Goal: Use online tool/utility: Utilize a website feature to perform a specific function

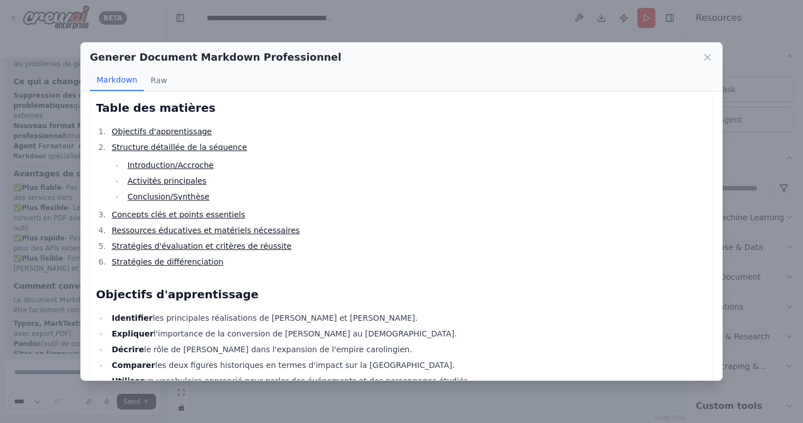
scroll to position [149, 0]
click at [158, 210] on link "Concepts clés et points essentiels" at bounding box center [178, 213] width 133 height 9
click at [161, 213] on link "Concepts clés et points essentiels" at bounding box center [178, 213] width 133 height 9
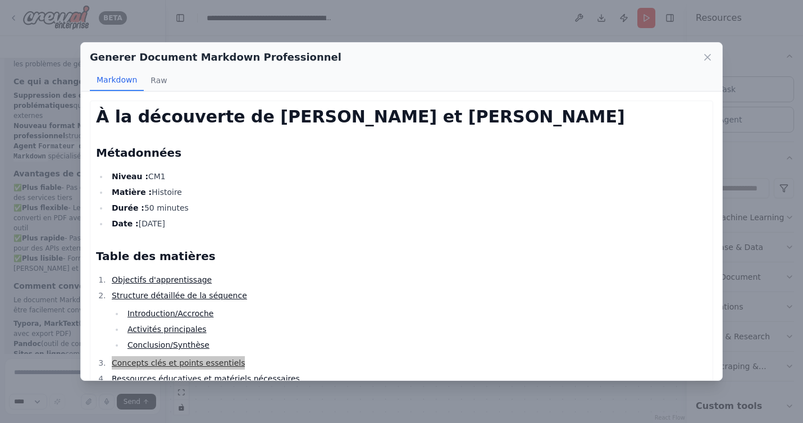
drag, startPoint x: 161, startPoint y: 213, endPoint x: 351, endPoint y: 254, distance: 194.5
click div "Generer Document Markdown Professionnel Markdown Raw À la découverte de Clovis …" at bounding box center [401, 211] width 803 height 423
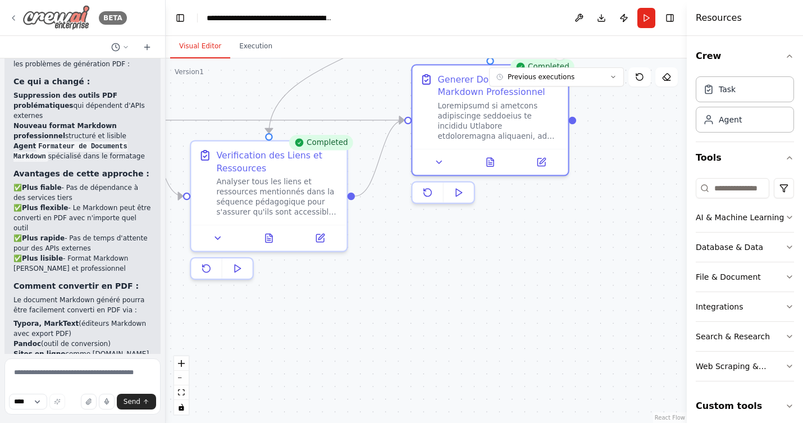
click at [62, 12] on img at bounding box center [55, 17] width 67 height 25
click at [61, 16] on img at bounding box center [55, 17] width 67 height 25
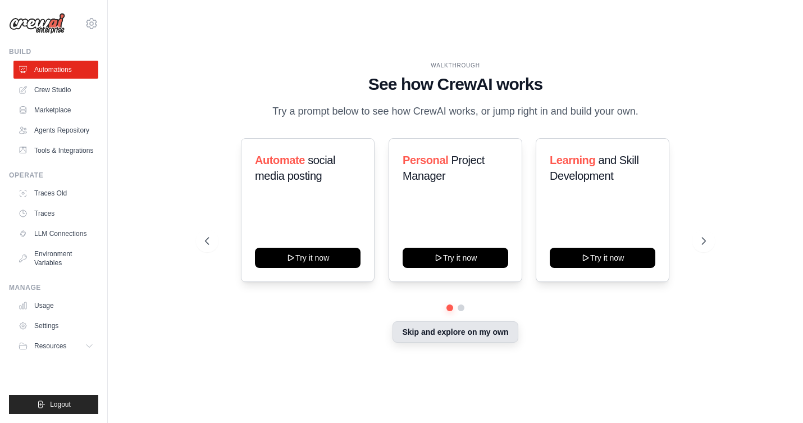
click at [406, 335] on button "Skip and explore on my own" at bounding box center [454, 331] width 125 height 21
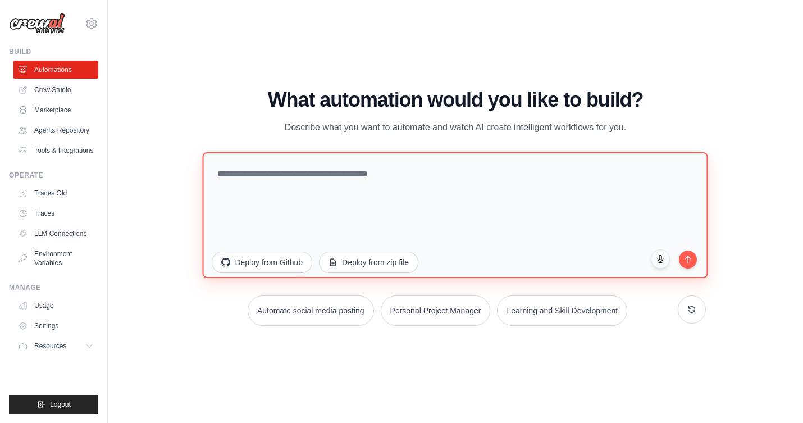
click at [352, 186] on textarea at bounding box center [455, 215] width 505 height 126
paste textarea "**********"
type textarea "**********"
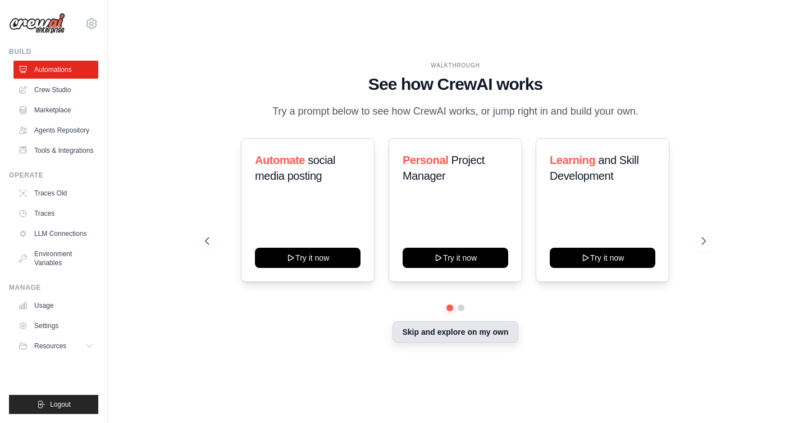
click at [449, 336] on button "Skip and explore on my own" at bounding box center [454, 331] width 125 height 21
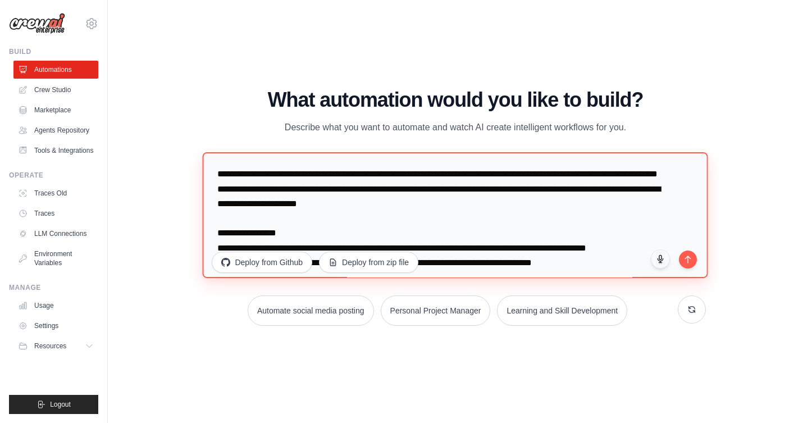
click at [219, 177] on textarea at bounding box center [455, 215] width 505 height 126
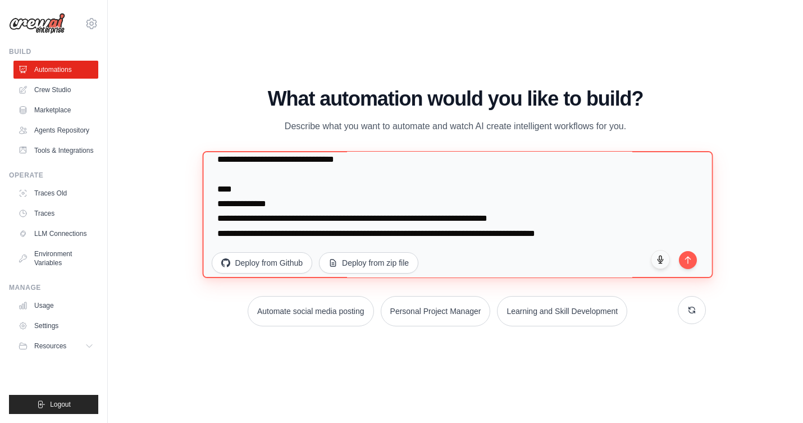
scroll to position [496, 0]
drag, startPoint x: 279, startPoint y: 203, endPoint x: 210, endPoint y: 192, distance: 70.0
click at [210, 192] on textarea at bounding box center [458, 214] width 510 height 127
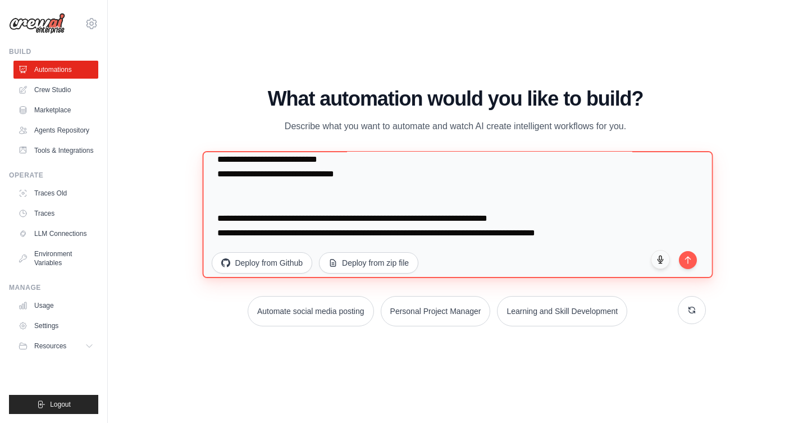
scroll to position [482, 0]
click at [303, 217] on textarea at bounding box center [458, 214] width 510 height 127
drag, startPoint x: 335, startPoint y: 219, endPoint x: 298, endPoint y: 219, distance: 37.0
click at [298, 219] on textarea at bounding box center [458, 214] width 510 height 127
drag, startPoint x: 601, startPoint y: 232, endPoint x: 194, endPoint y: 219, distance: 406.6
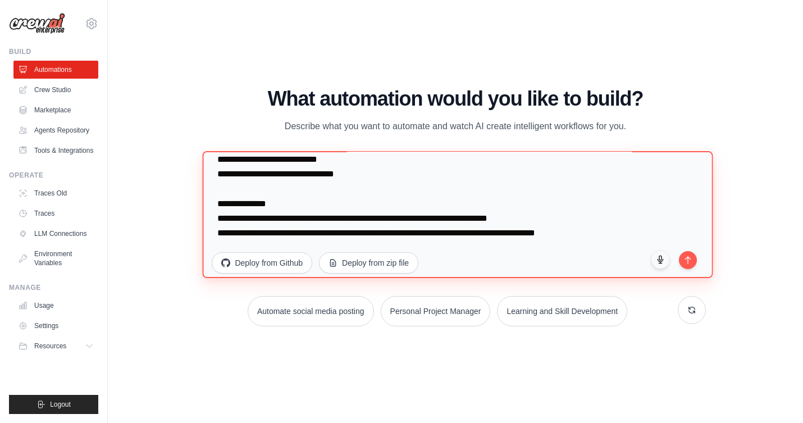
click at [194, 219] on div "WALKTHROUGH See how CrewAI works Try a prompt below to see how CrewAI works, or…" at bounding box center [454, 211] width 527 height 247
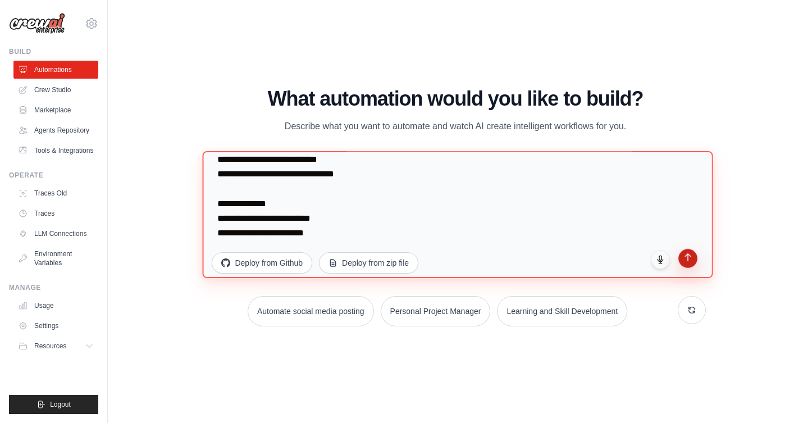
type textarea "**********"
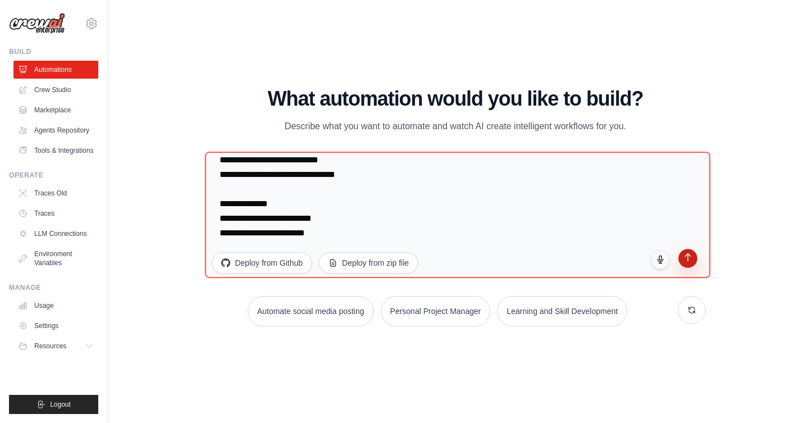
click at [688, 258] on icon "submit" at bounding box center [688, 257] width 10 height 10
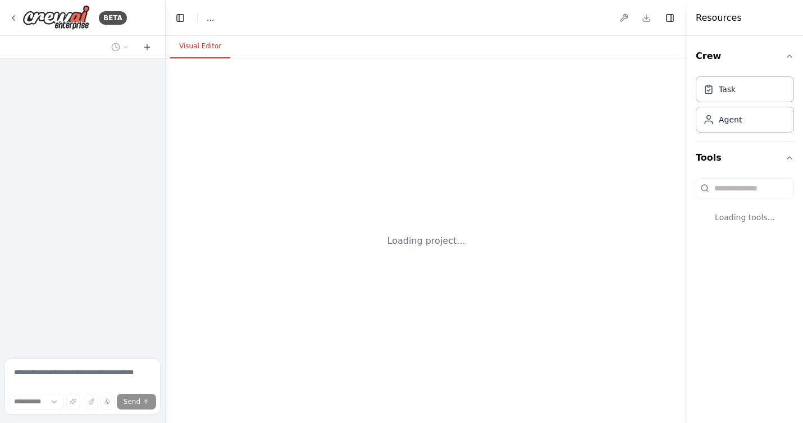
select select "****"
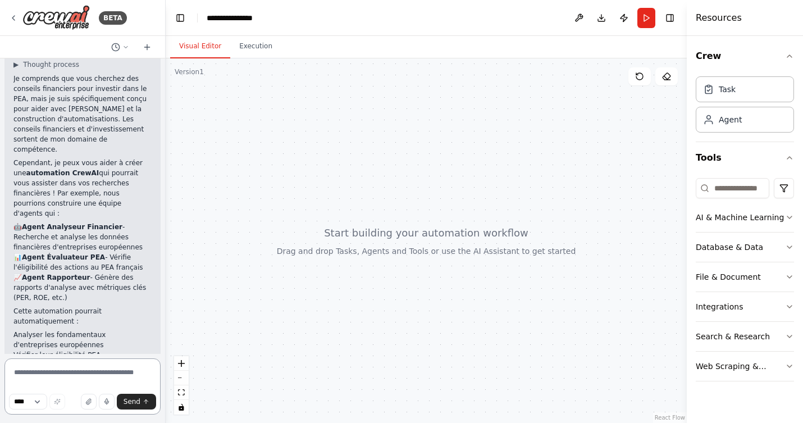
scroll to position [669, 0]
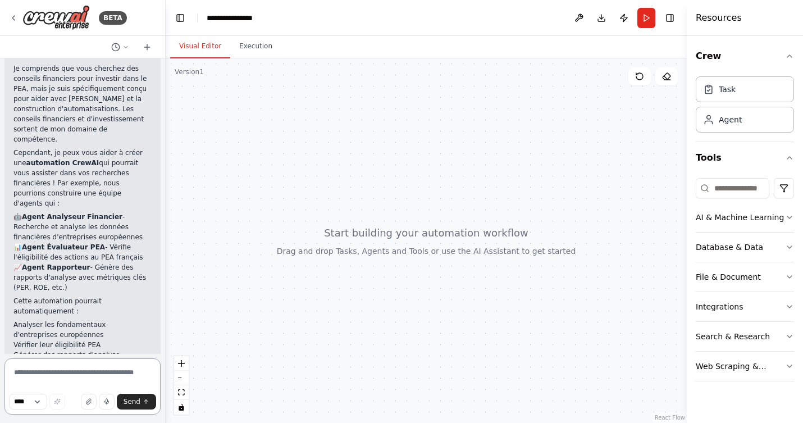
click at [67, 373] on textarea at bounding box center [82, 386] width 156 height 56
type textarea "*"
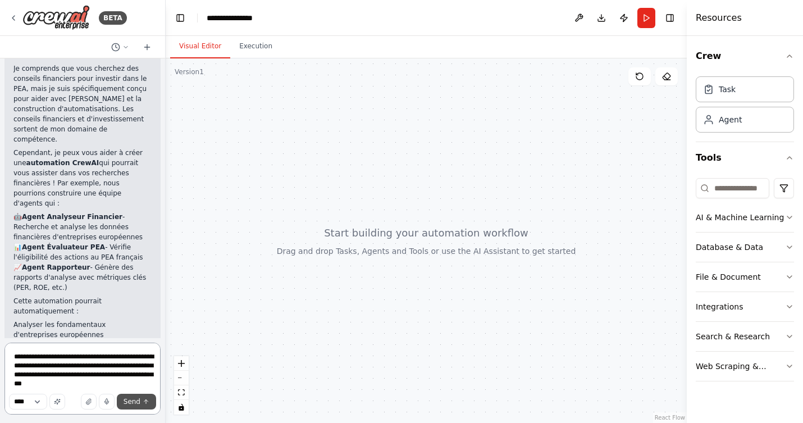
type textarea "**********"
click at [132, 404] on span "Send" at bounding box center [131, 401] width 17 height 9
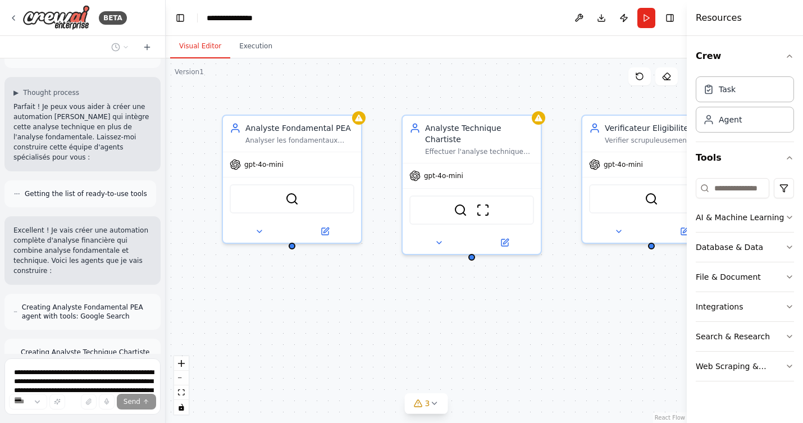
scroll to position [1159, 0]
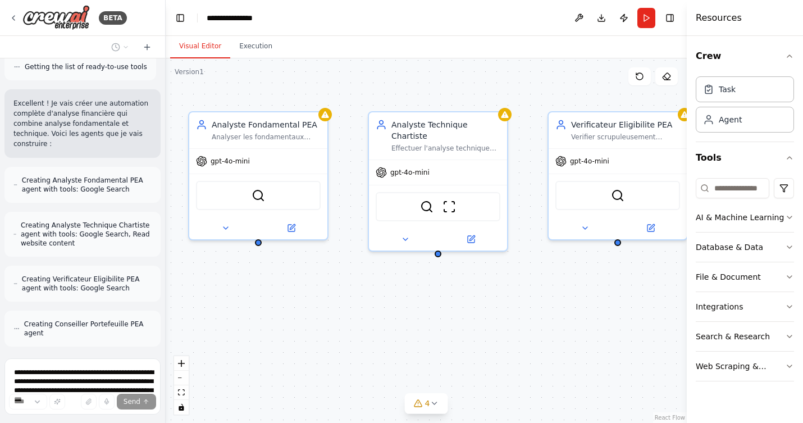
drag, startPoint x: 495, startPoint y: 287, endPoint x: 468, endPoint y: 281, distance: 27.5
click at [468, 281] on div "Analyste Fondamental PEA Analyser les fondamentaux financiers des entreprises e…" at bounding box center [426, 240] width 521 height 364
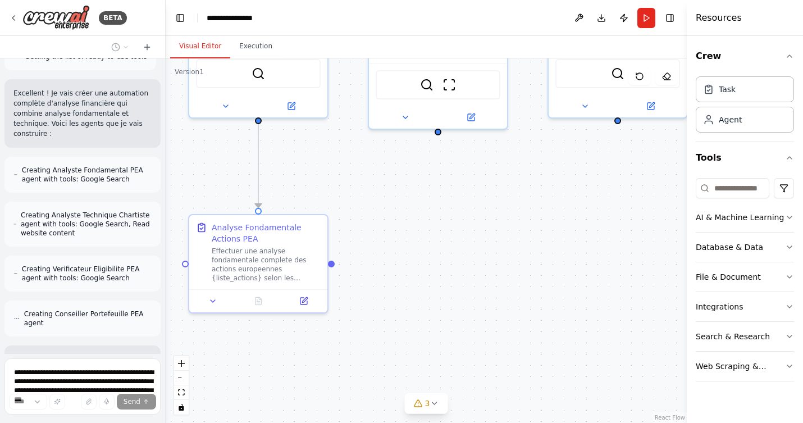
scroll to position [1296, 0]
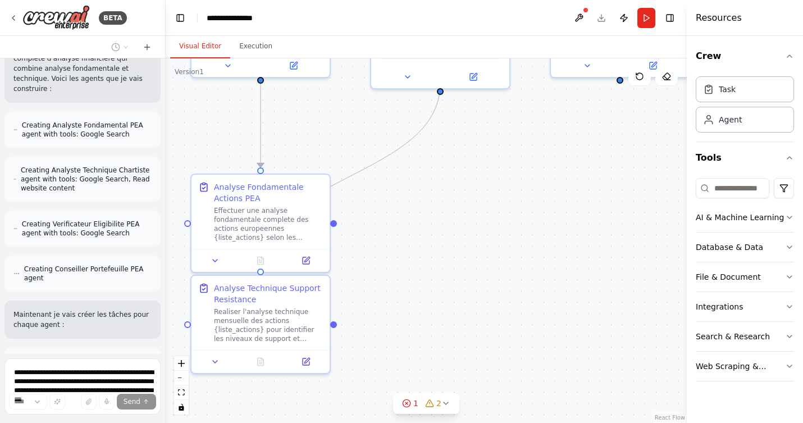
drag, startPoint x: 538, startPoint y: 212, endPoint x: 533, endPoint y: 52, distance: 160.0
click at [533, 52] on div "Visual Editor Execution Version 1 Show Tools Hide Agents .deletable-edge-delete…" at bounding box center [426, 229] width 521 height 387
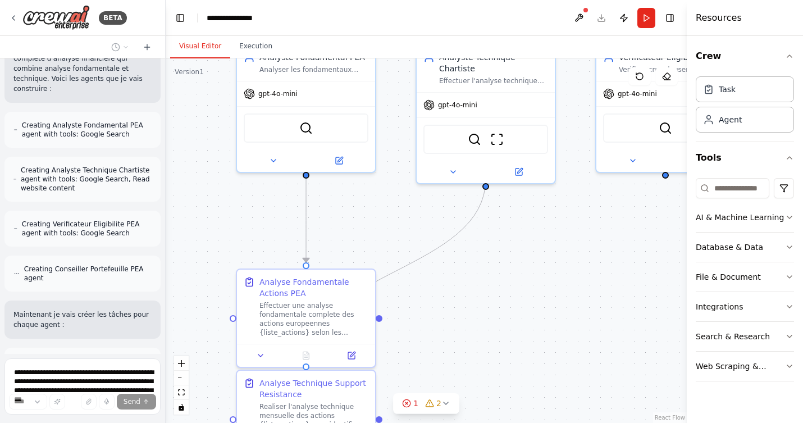
scroll to position [1341, 0]
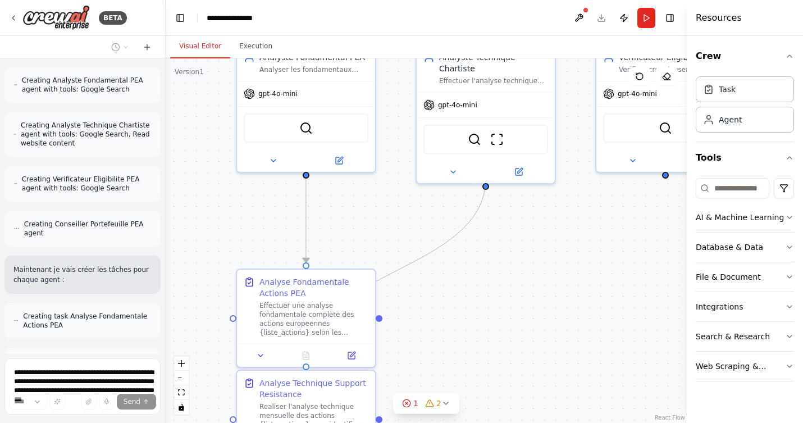
drag, startPoint x: 514, startPoint y: 170, endPoint x: 559, endPoint y: 264, distance: 105.2
click at [559, 264] on div ".deletable-edge-delete-btn { width: 20px; height: 20px; border: 0px solid #ffff…" at bounding box center [426, 240] width 521 height 364
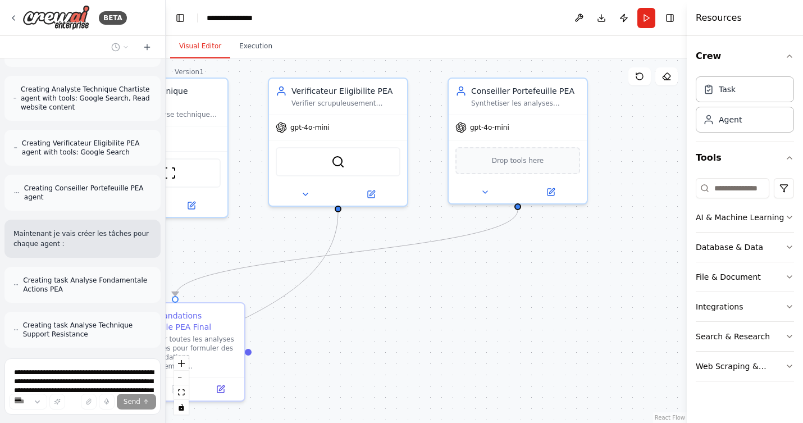
scroll to position [1422, 0]
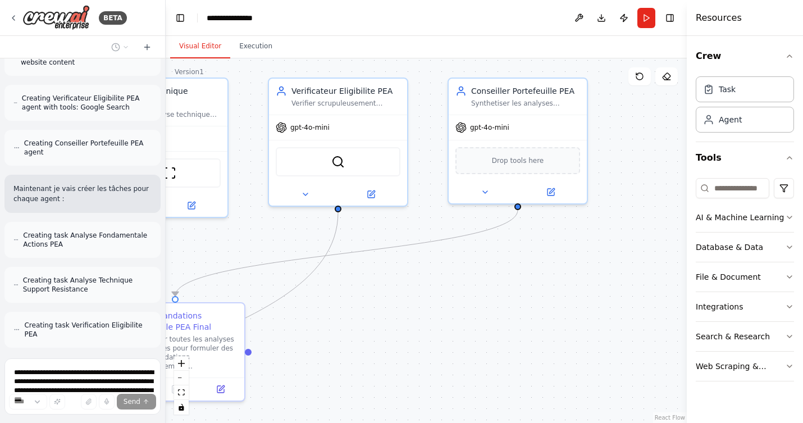
drag, startPoint x: 622, startPoint y: 300, endPoint x: 295, endPoint y: 334, distance: 329.0
click at [295, 334] on div ".deletable-edge-delete-btn { width: 20px; height: 20px; border: 0px solid #ffff…" at bounding box center [426, 240] width 521 height 364
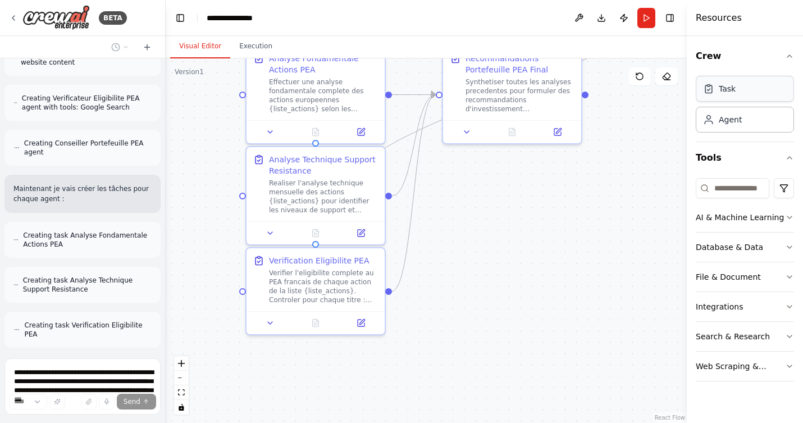
drag, startPoint x: 420, startPoint y: 346, endPoint x: 757, endPoint y: 89, distance: 423.7
click at [757, 89] on div "BETA Tu es un conseiller financier spécialisé dans l’investissement en actions …" at bounding box center [401, 211] width 803 height 423
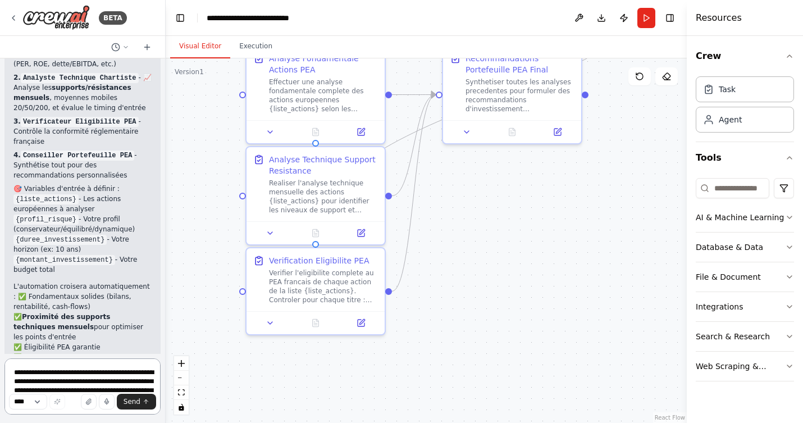
scroll to position [1957, 0]
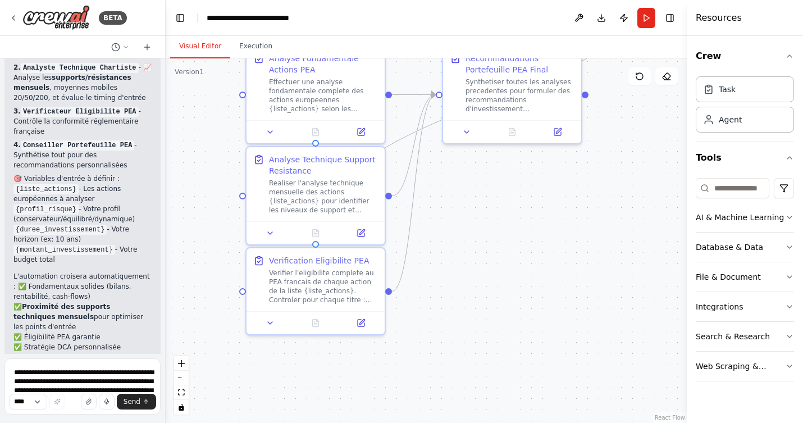
click at [43, 405] on span "Suggestion" at bounding box center [45, 409] width 38 height 9
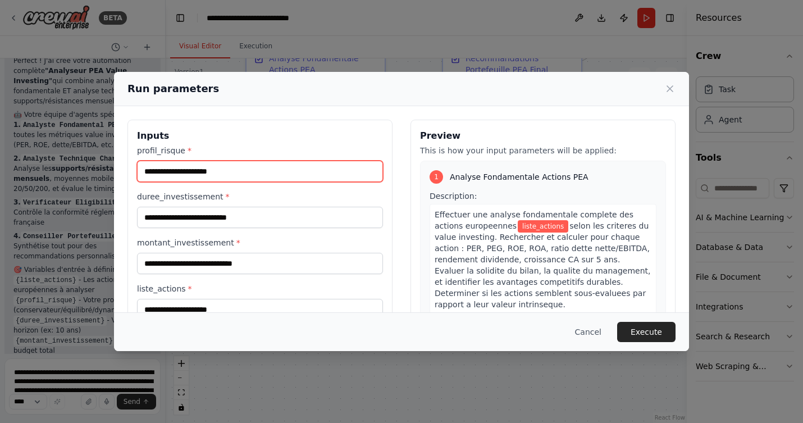
click at [221, 176] on input "profil_risque *" at bounding box center [260, 171] width 246 height 21
type input "**********"
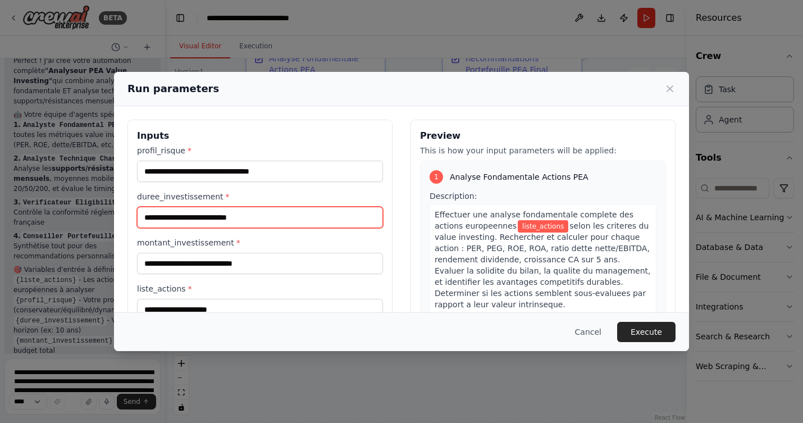
click at [222, 219] on input "duree_investissement *" at bounding box center [260, 217] width 246 height 21
type input "*"
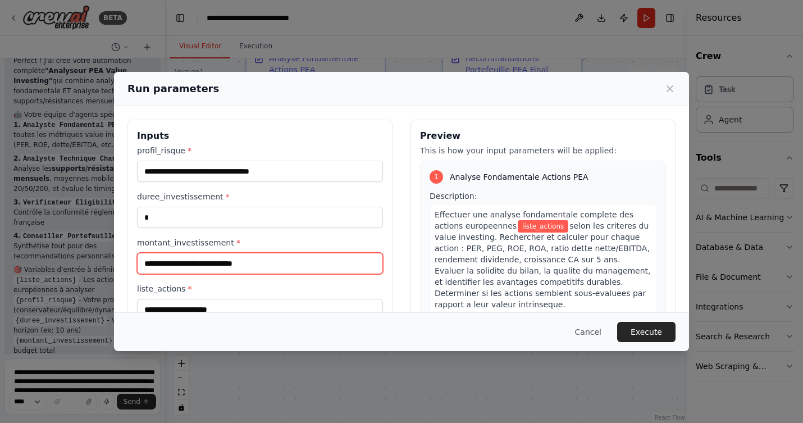
click at [218, 259] on input "montant_investissement *" at bounding box center [260, 263] width 246 height 21
type input "*"
type input "****"
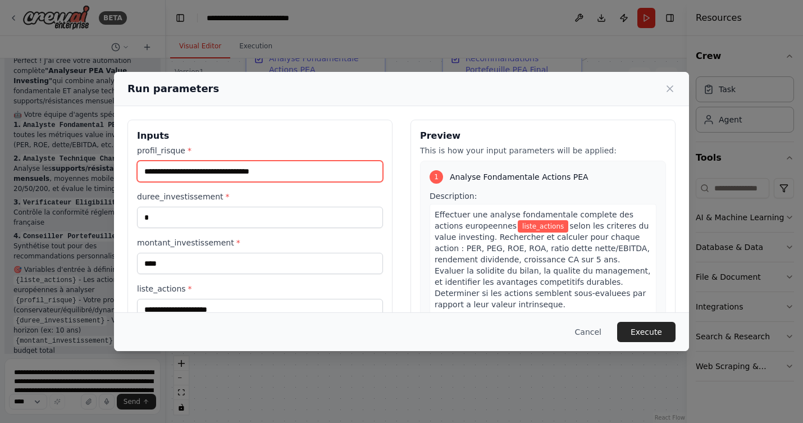
drag, startPoint x: 209, startPoint y: 171, endPoint x: 122, endPoint y: 173, distance: 86.5
click at [122, 173] on div "**********" at bounding box center [401, 252] width 575 height 293
type input "**********"
drag, startPoint x: 217, startPoint y: 171, endPoint x: 91, endPoint y: 167, distance: 126.4
click at [91, 167] on div "**********" at bounding box center [401, 211] width 803 height 423
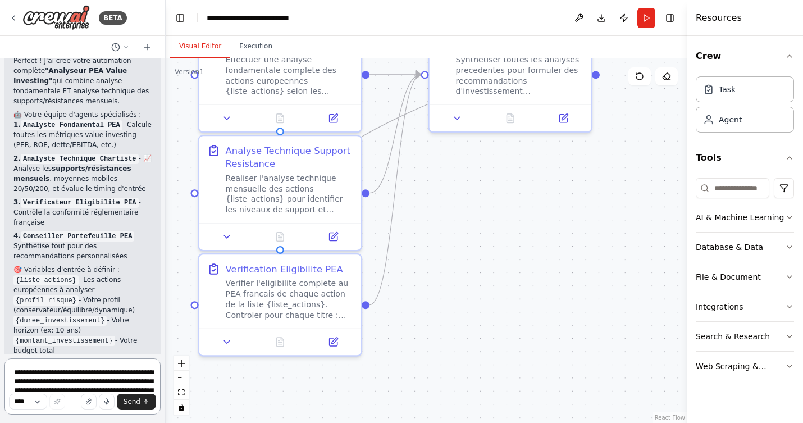
click at [114, 372] on textarea "**********" at bounding box center [82, 386] width 156 height 56
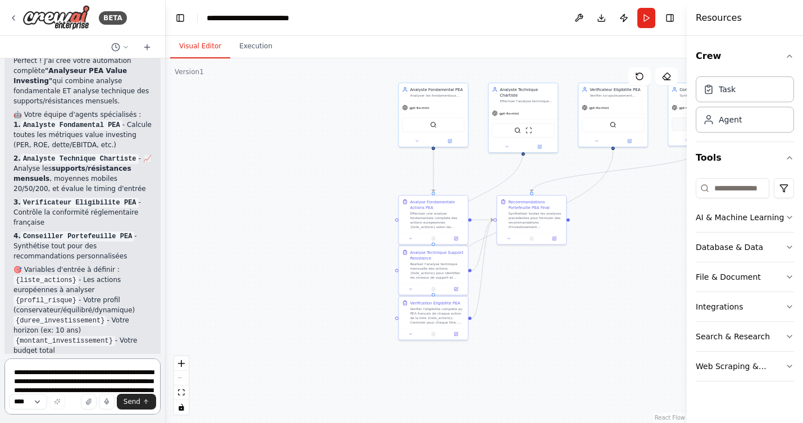
click at [30, 375] on textarea "**********" at bounding box center [82, 386] width 156 height 56
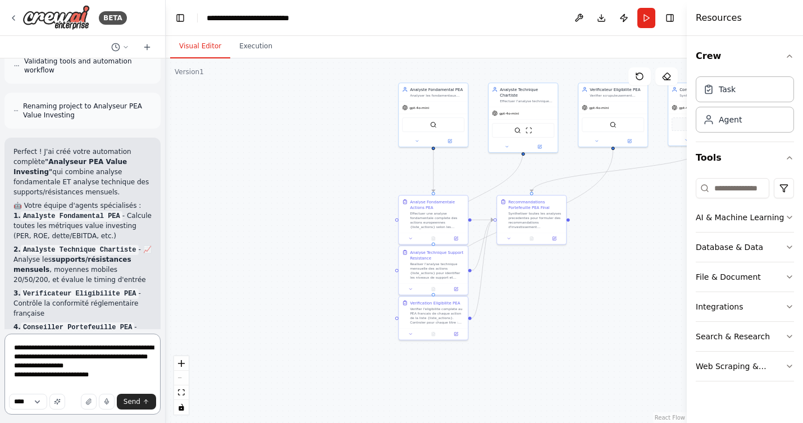
scroll to position [1786, 0]
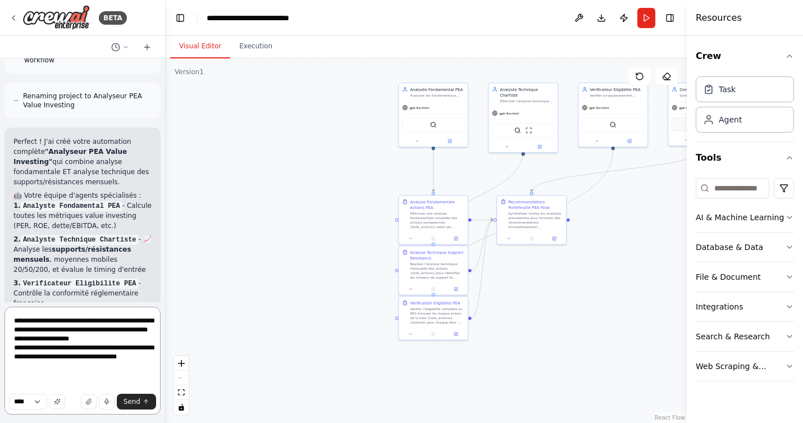
click at [139, 358] on textarea "**********" at bounding box center [82, 360] width 156 height 108
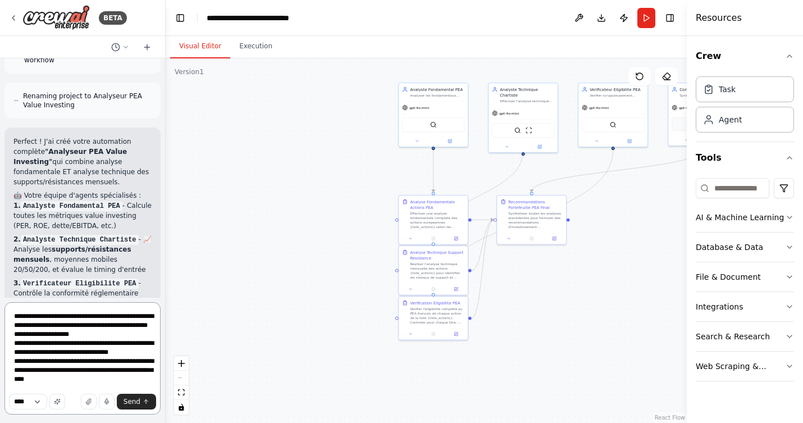
scroll to position [15, 0]
click at [124, 386] on textarea "**********" at bounding box center [82, 358] width 156 height 112
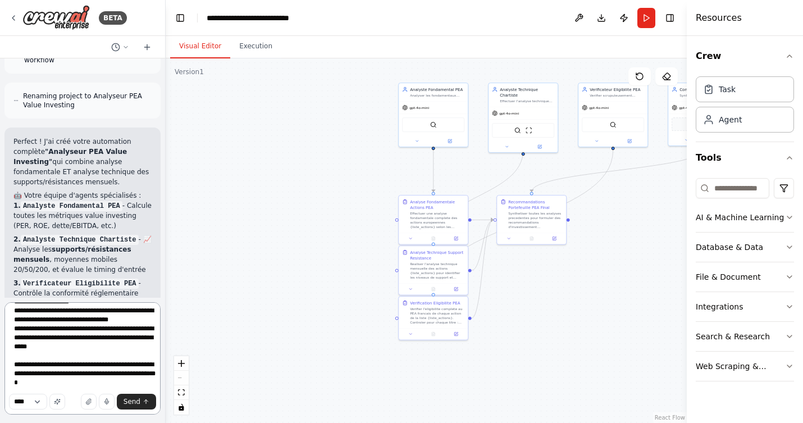
scroll to position [51, 0]
type textarea "**********"
click at [134, 399] on span "Send" at bounding box center [131, 401] width 17 height 9
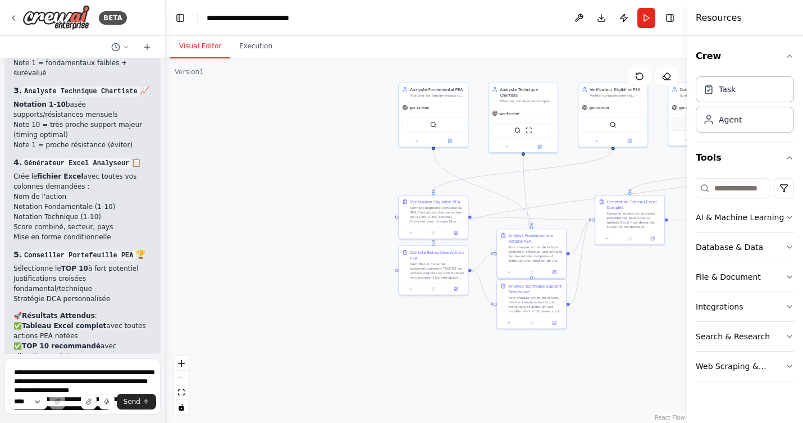
scroll to position [3719, 0]
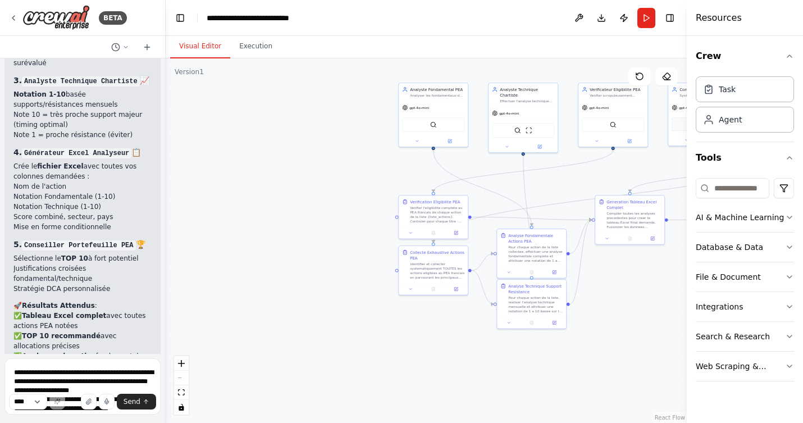
click at [45, 378] on textarea "**********" at bounding box center [82, 386] width 156 height 56
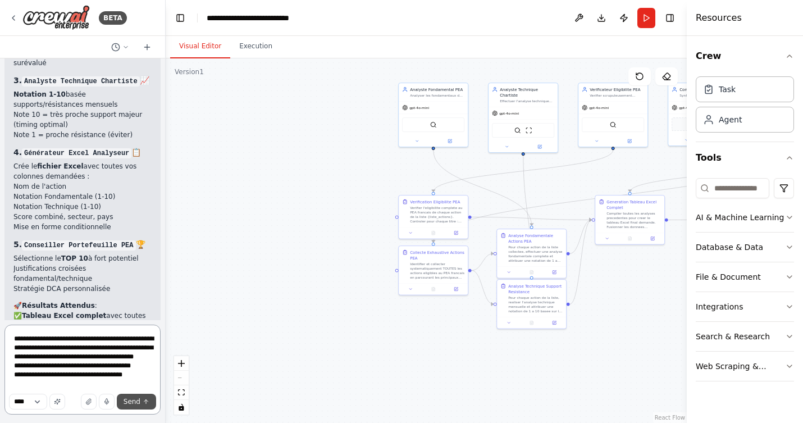
type textarea "**********"
click at [128, 402] on span "Send" at bounding box center [131, 401] width 17 height 9
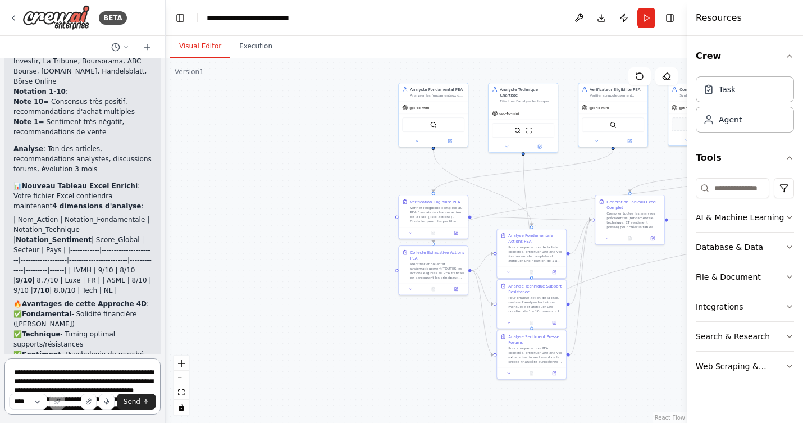
scroll to position [4990, 0]
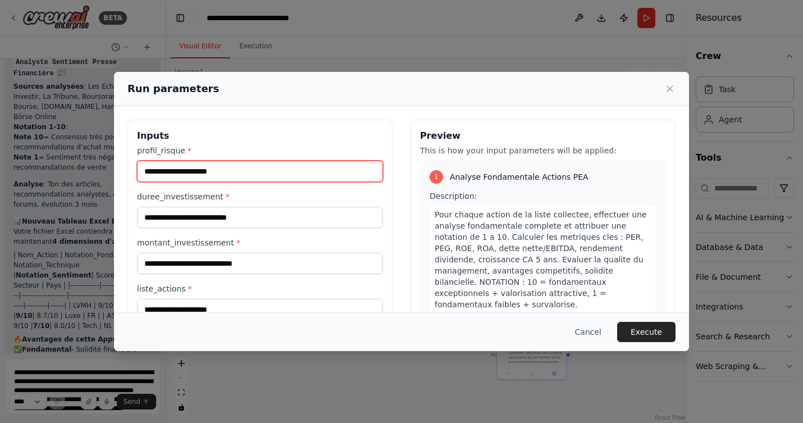
click at [199, 172] on input "profil_risque *" at bounding box center [260, 171] width 246 height 21
type input "******"
drag, startPoint x: 183, startPoint y: 172, endPoint x: 139, endPoint y: 170, distance: 44.4
click at [139, 170] on input "******" at bounding box center [260, 171] width 246 height 21
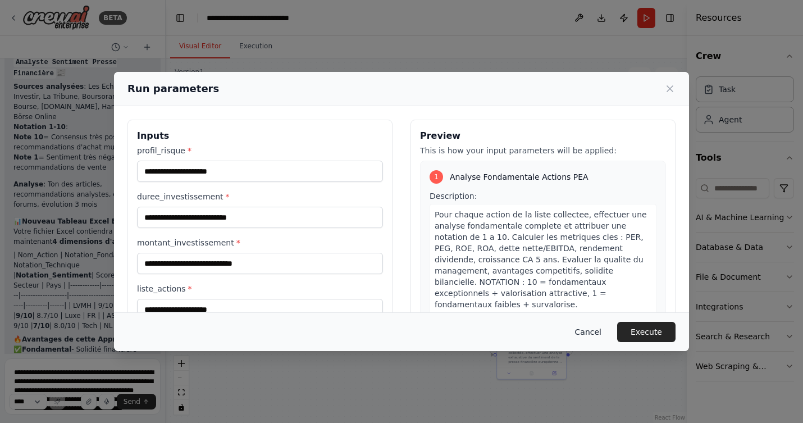
click at [587, 330] on button "Cancel" at bounding box center [588, 332] width 44 height 20
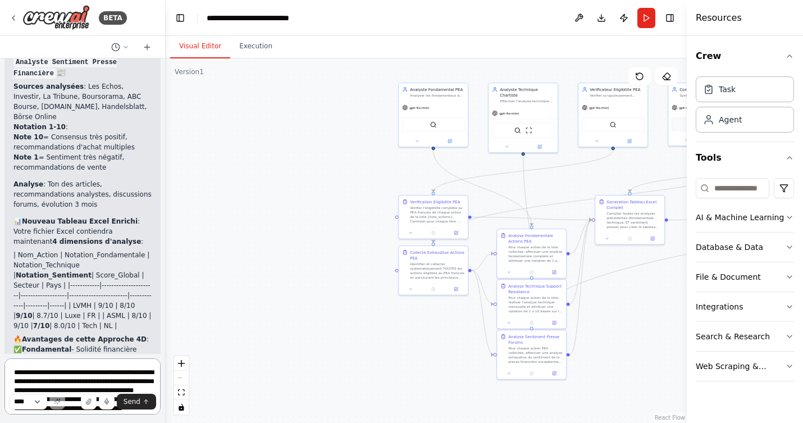
click at [126, 369] on textarea "**********" at bounding box center [82, 386] width 156 height 56
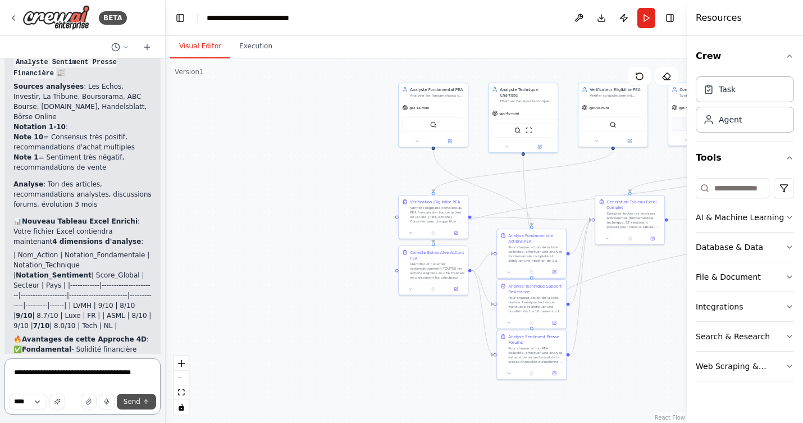
type textarea "**********"
click at [143, 402] on icon "submit" at bounding box center [146, 401] width 7 height 7
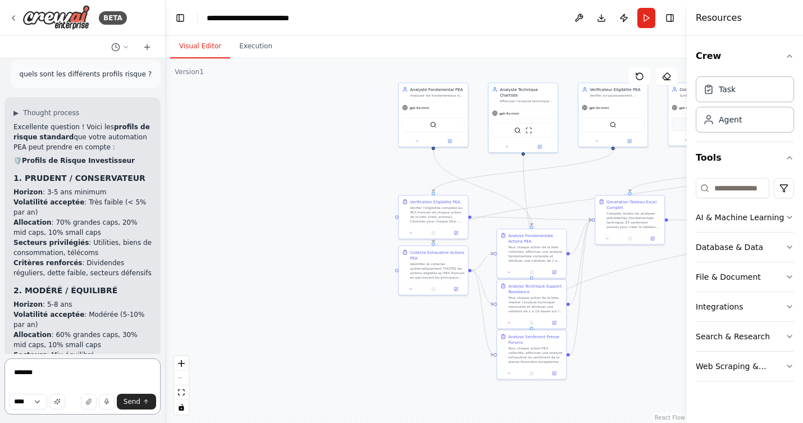
scroll to position [5484, 0]
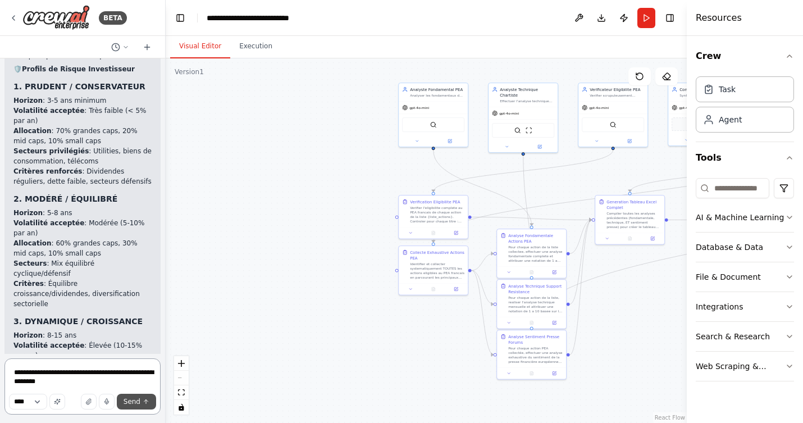
type textarea "**********"
click at [133, 404] on span "Send" at bounding box center [131, 401] width 17 height 9
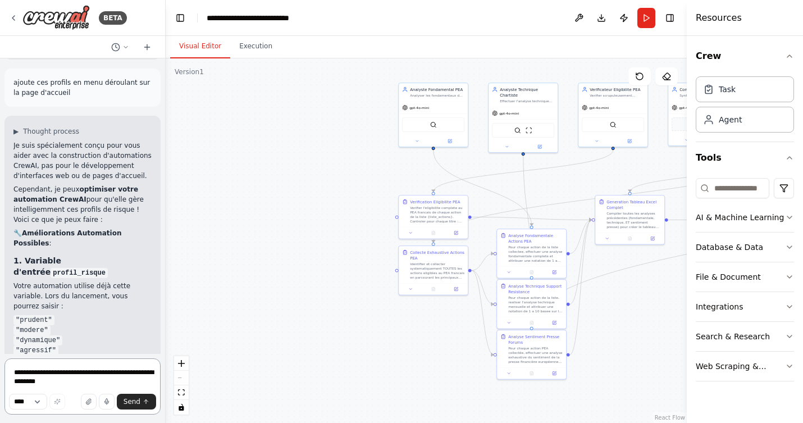
scroll to position [6307, 0]
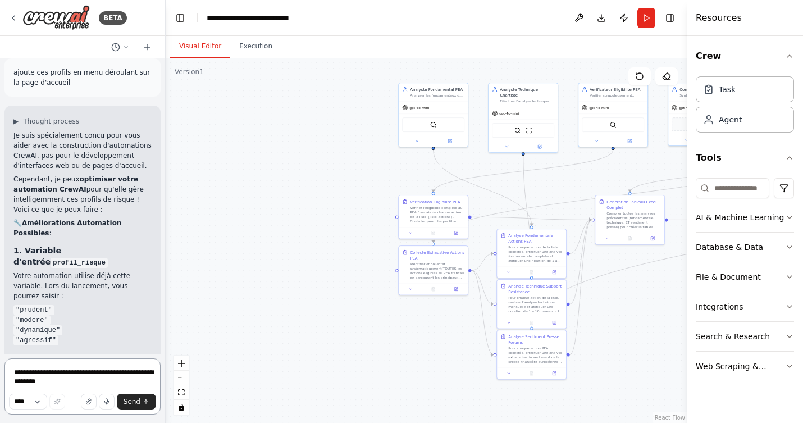
click at [72, 375] on textarea "**********" at bounding box center [82, 386] width 156 height 56
drag, startPoint x: 60, startPoint y: 376, endPoint x: 91, endPoint y: 382, distance: 32.0
click at [91, 382] on textarea "***" at bounding box center [82, 386] width 156 height 56
type textarea "***"
click at [131, 401] on span "Send" at bounding box center [131, 401] width 17 height 9
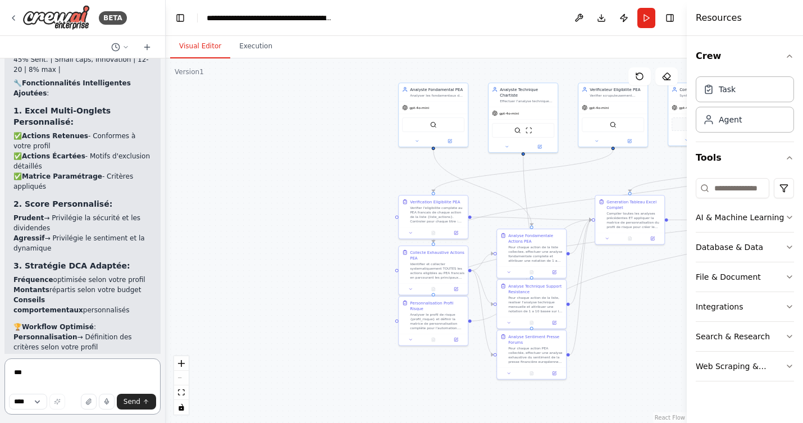
scroll to position [7856, 0]
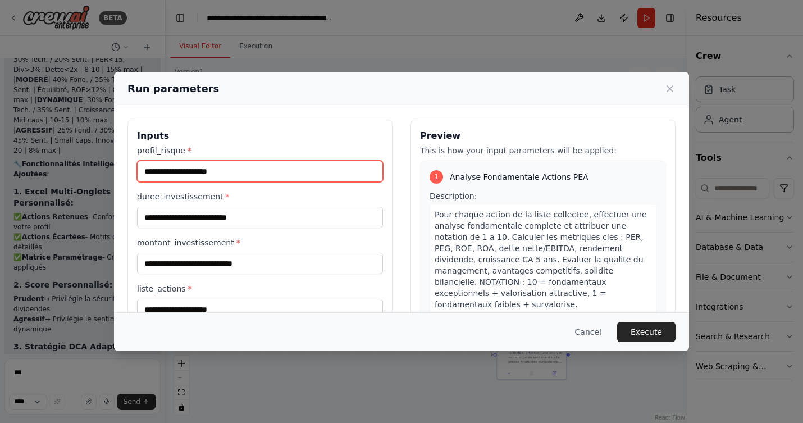
click at [144, 175] on input "profil_risque *" at bounding box center [260, 171] width 246 height 21
click at [189, 170] on input "profil_risque *" at bounding box center [260, 171] width 246 height 21
type input "********"
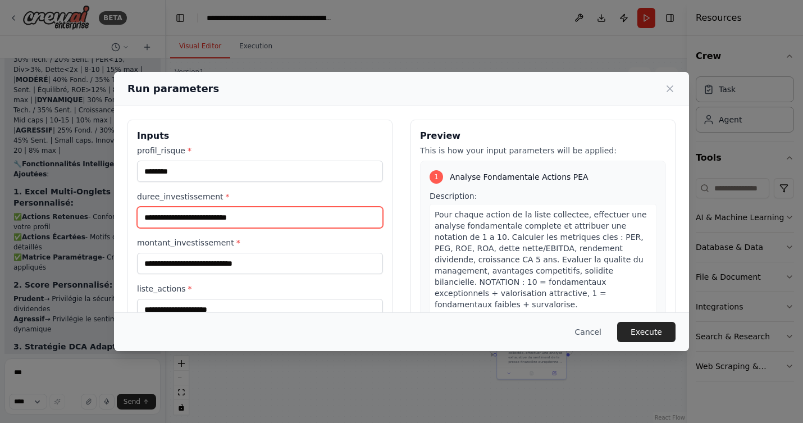
click at [176, 218] on input "duree_investissement *" at bounding box center [260, 217] width 246 height 21
type input "*"
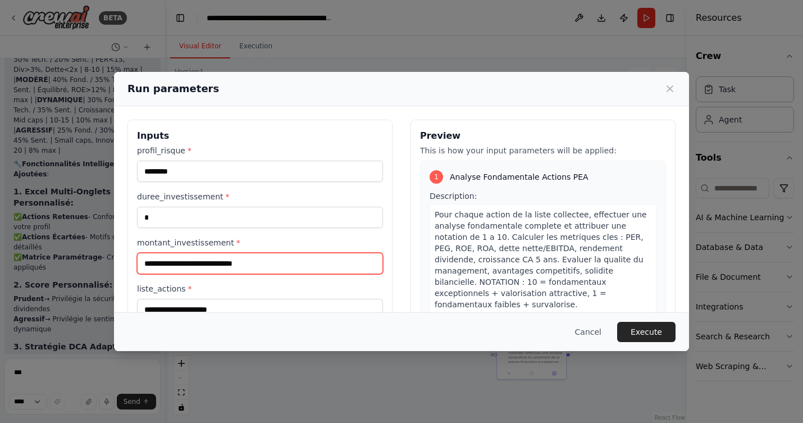
click at [187, 266] on input "montant_investissement *" at bounding box center [260, 263] width 246 height 21
type input "****"
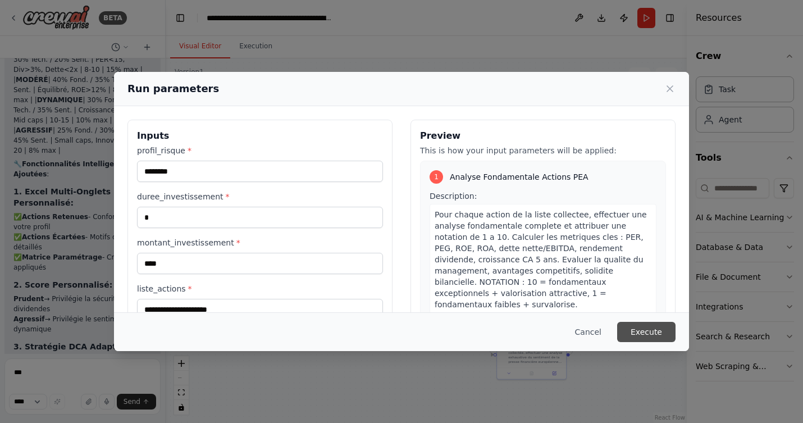
click at [652, 331] on button "Execute" at bounding box center [646, 332] width 58 height 20
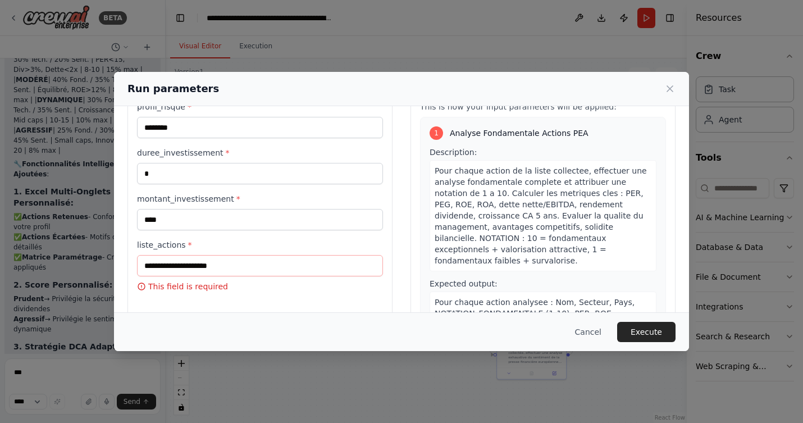
scroll to position [87, 0]
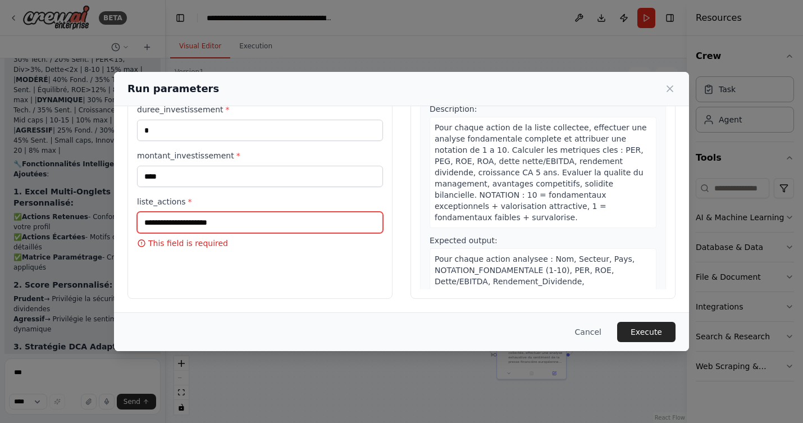
click at [270, 223] on input "liste_actions *" at bounding box center [260, 222] width 246 height 21
type input "**********"
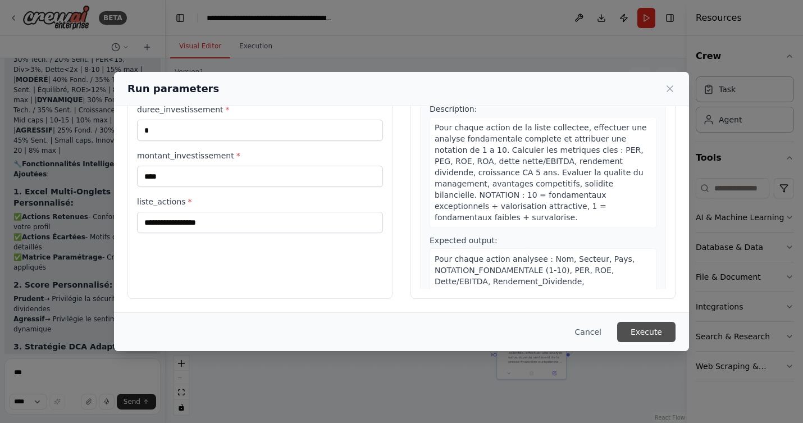
click at [647, 335] on button "Execute" at bounding box center [646, 332] width 58 height 20
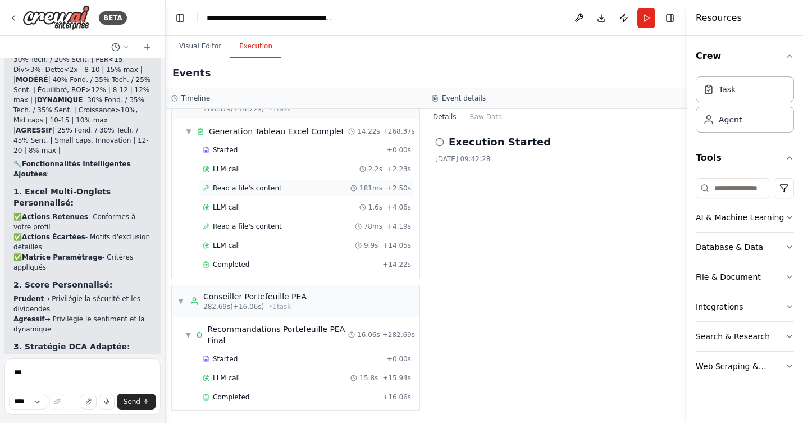
scroll to position [7856, 0]
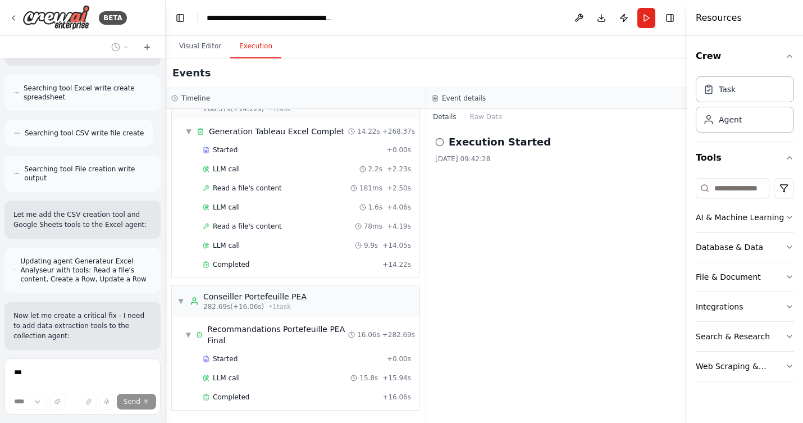
scroll to position [9092, 0]
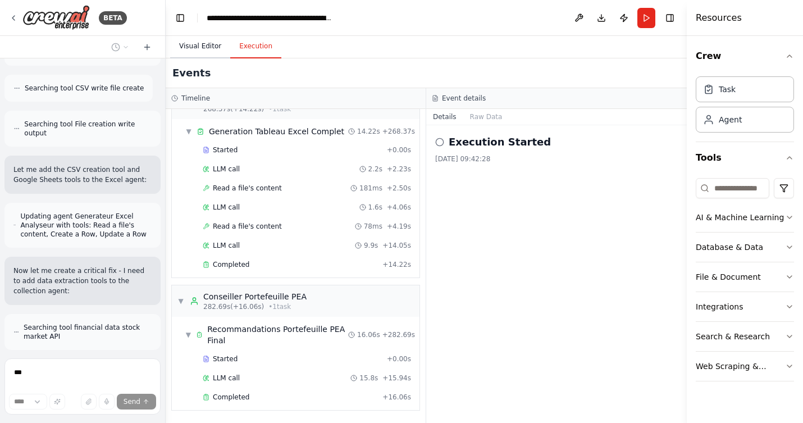
click at [199, 44] on button "Visual Editor" at bounding box center [200, 47] width 60 height 24
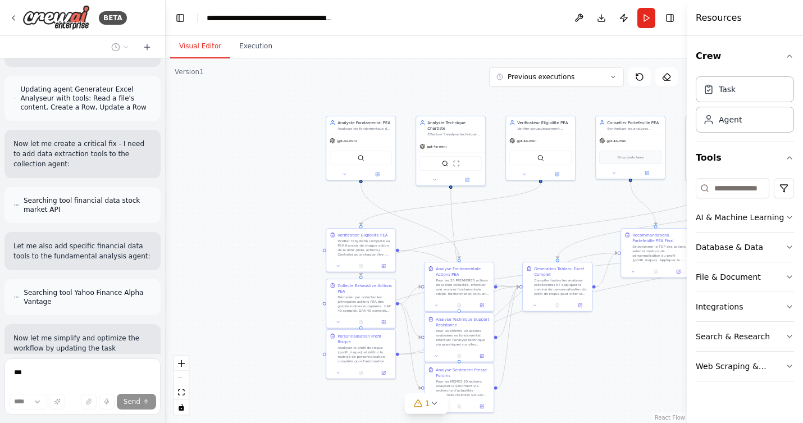
scroll to position [9229, 0]
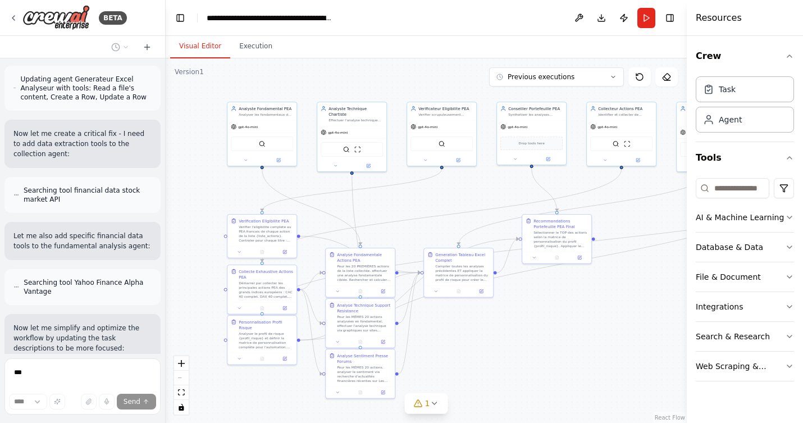
drag, startPoint x: 357, startPoint y: 221, endPoint x: 186, endPoint y: 240, distance: 172.3
click at [186, 240] on div ".deletable-edge-delete-btn { width: 20px; height: 20px; border: 0px solid #ffff…" at bounding box center [426, 240] width 521 height 364
click at [435, 403] on icon at bounding box center [433, 403] width 9 height 9
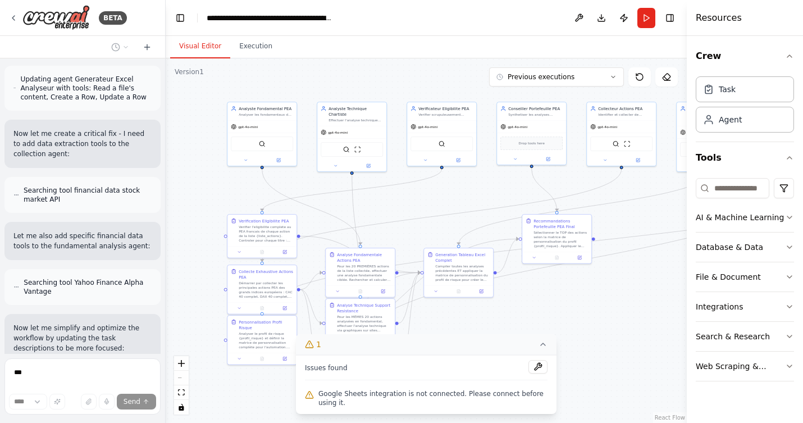
click at [603, 354] on div ".deletable-edge-delete-btn { width: 20px; height: 20px; border: 0px solid #ffff…" at bounding box center [426, 240] width 521 height 364
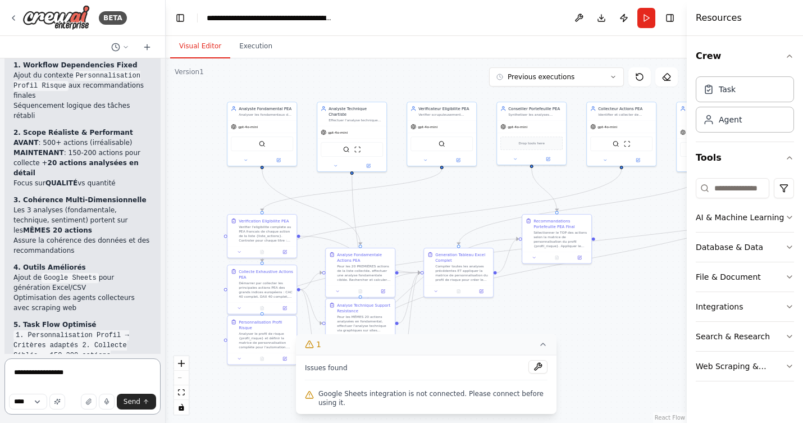
scroll to position [9931, 0]
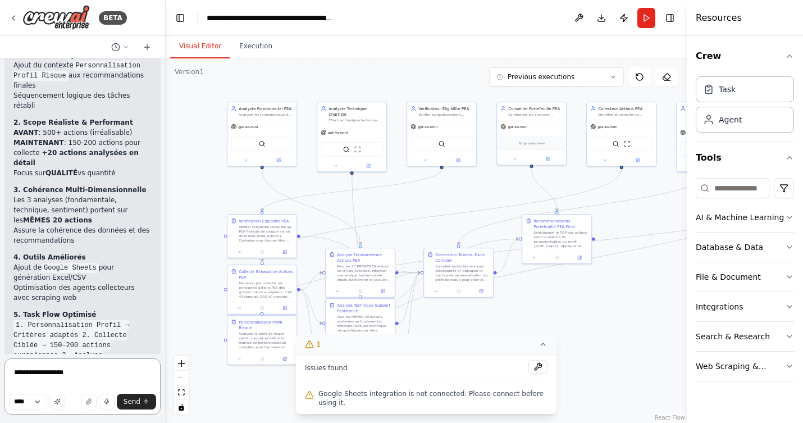
click at [33, 371] on textarea "**********" at bounding box center [82, 386] width 156 height 56
click at [88, 370] on textarea "**********" at bounding box center [82, 386] width 156 height 56
click at [95, 384] on textarea "**********" at bounding box center [82, 386] width 156 height 56
click at [124, 381] on textarea "**********" at bounding box center [82, 386] width 156 height 56
type textarea "**********"
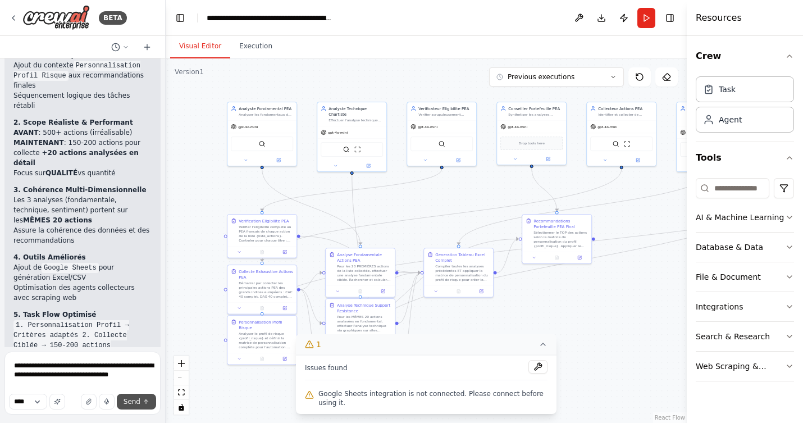
click at [136, 403] on span "Send" at bounding box center [131, 401] width 17 height 9
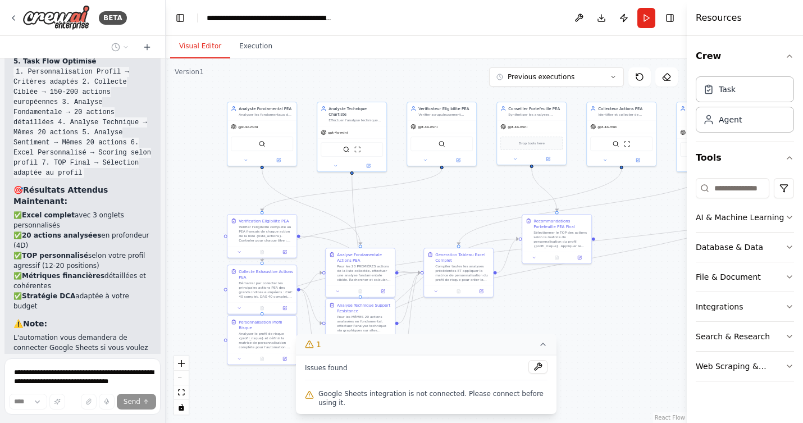
scroll to position [10189, 0]
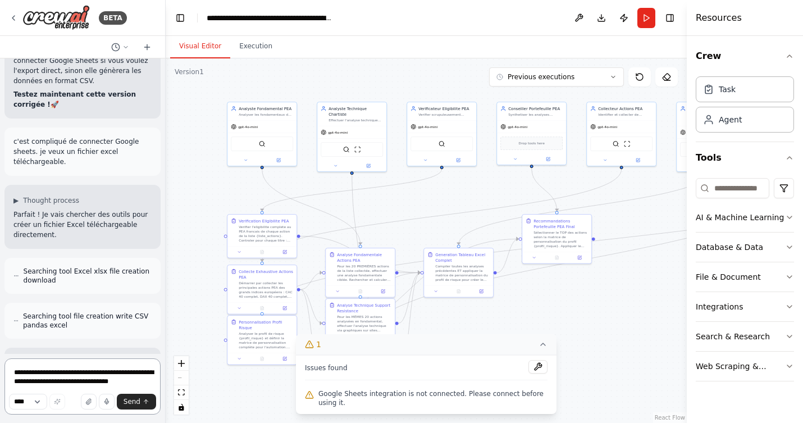
scroll to position [10481, 0]
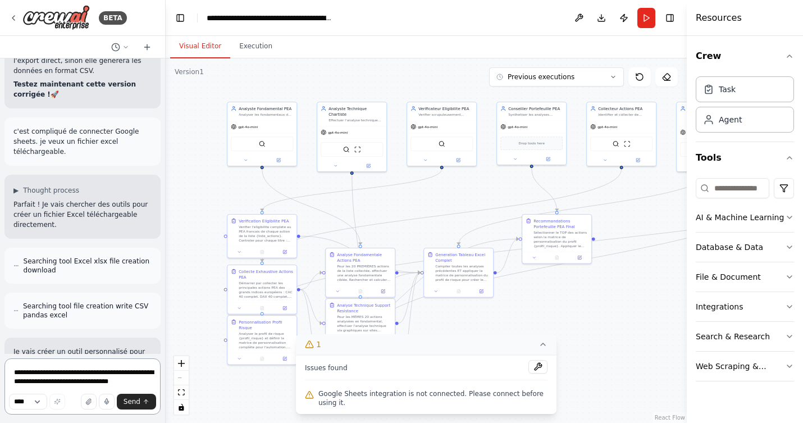
click at [70, 387] on textarea "**********" at bounding box center [82, 386] width 156 height 56
type textarea "***"
click at [127, 403] on span "Send" at bounding box center [131, 401] width 17 height 9
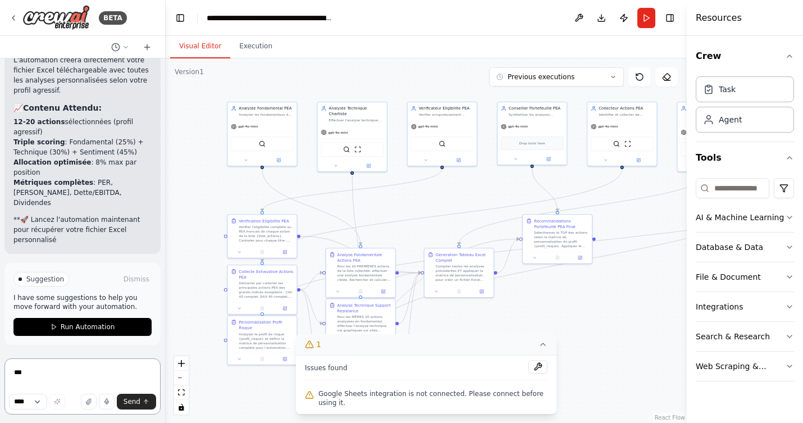
scroll to position [14345, 0]
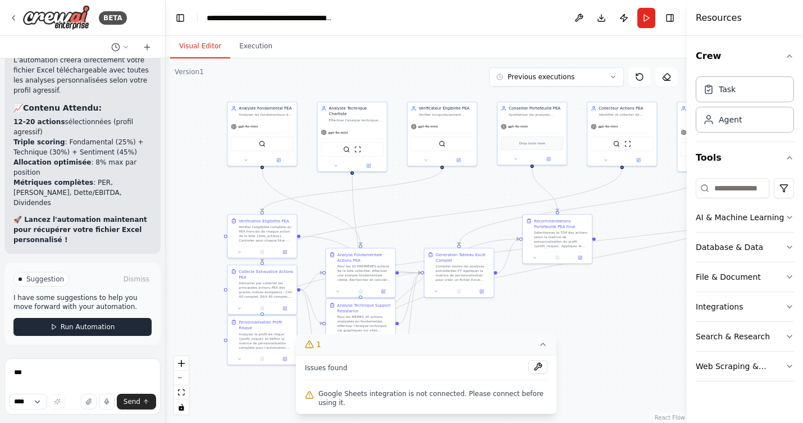
click at [108, 327] on span "Run Automation" at bounding box center [88, 326] width 54 height 9
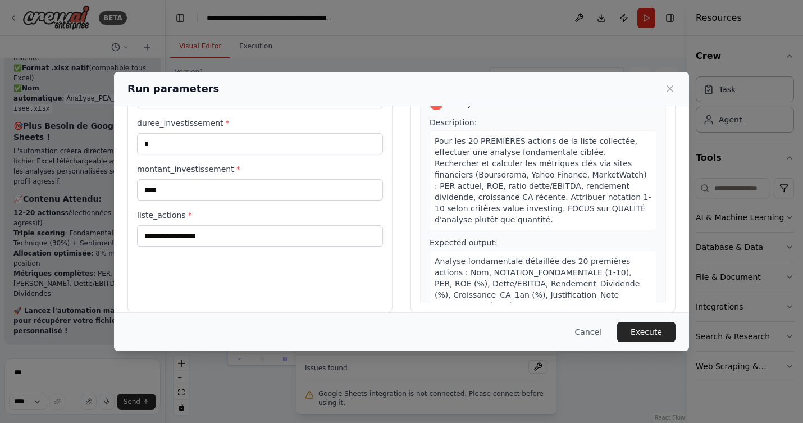
scroll to position [87, 0]
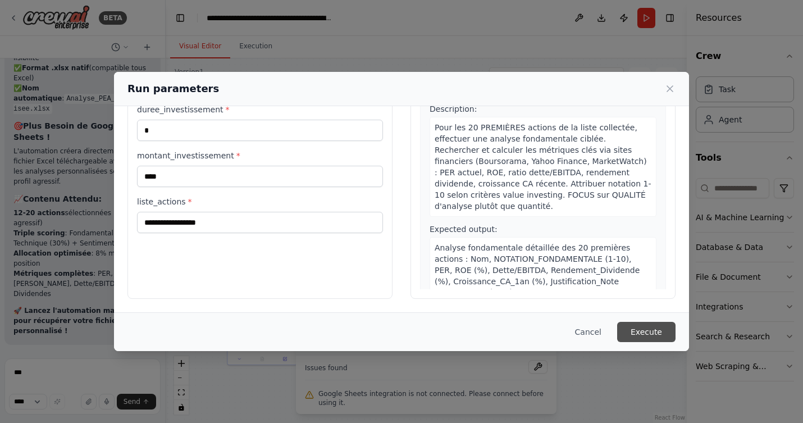
click at [640, 333] on button "Execute" at bounding box center [646, 332] width 58 height 20
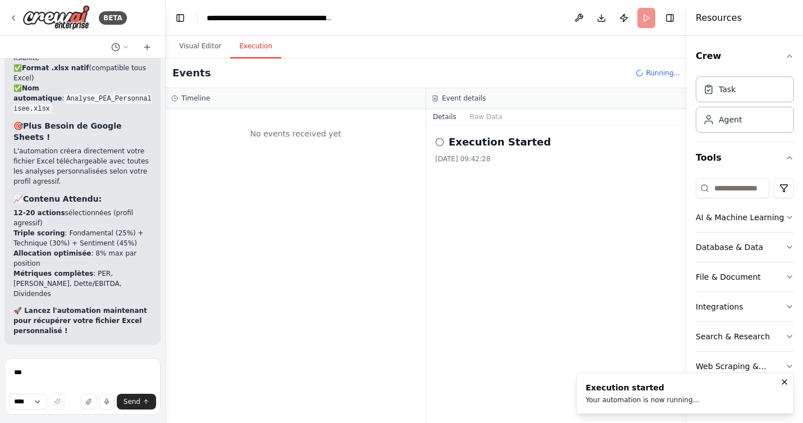
scroll to position [0, 0]
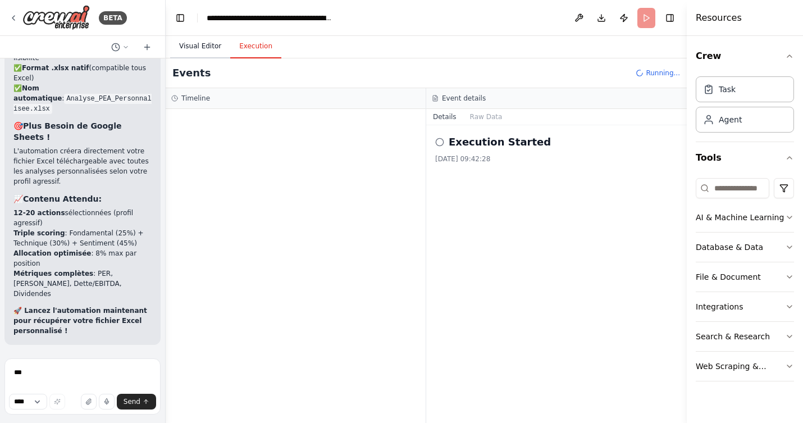
click at [208, 48] on button "Visual Editor" at bounding box center [200, 47] width 60 height 24
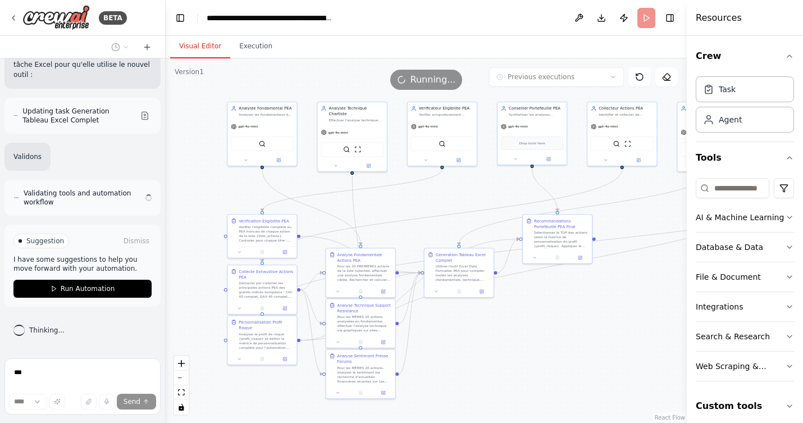
scroll to position [15553, 0]
click at [256, 46] on button "Execution" at bounding box center [255, 47] width 51 height 24
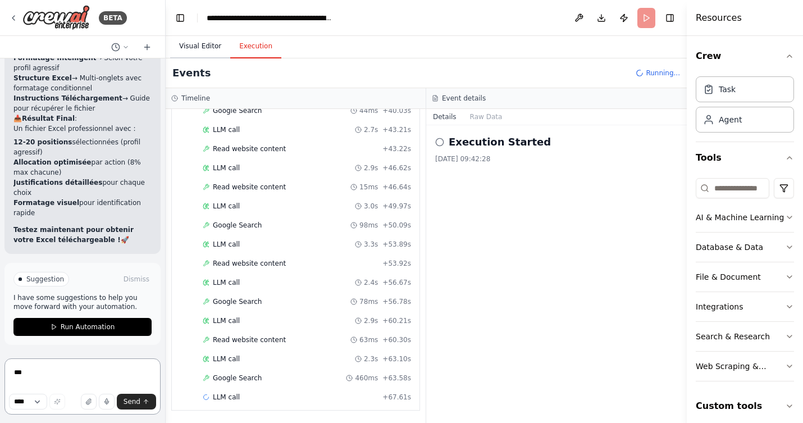
scroll to position [932, 0]
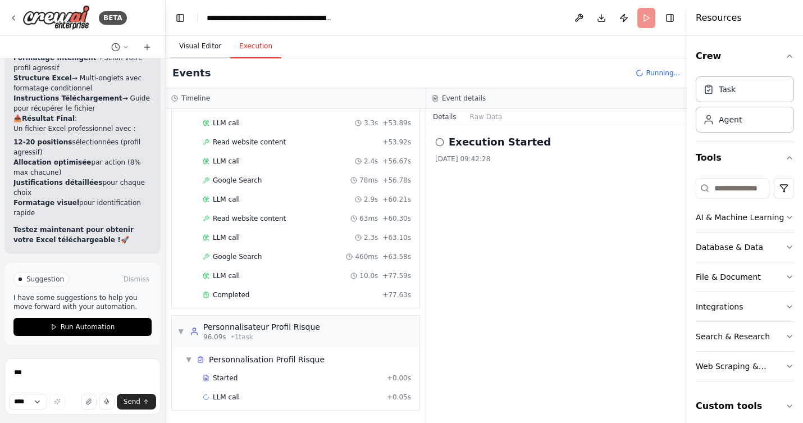
click at [196, 46] on button "Visual Editor" at bounding box center [200, 47] width 60 height 24
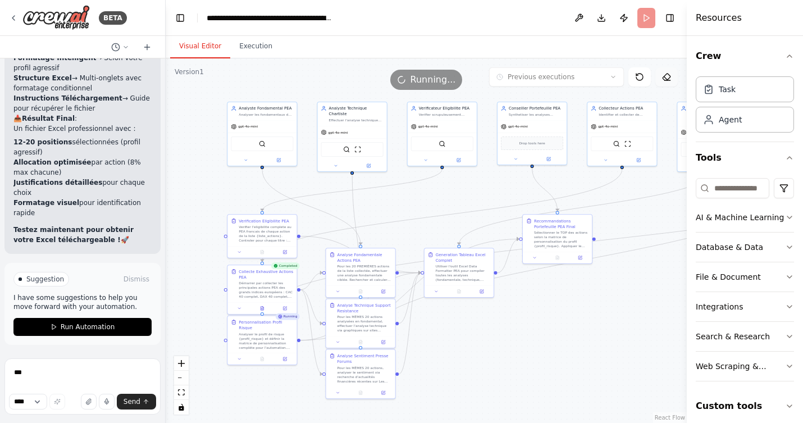
click at [666, 76] on icon at bounding box center [666, 76] width 9 height 9
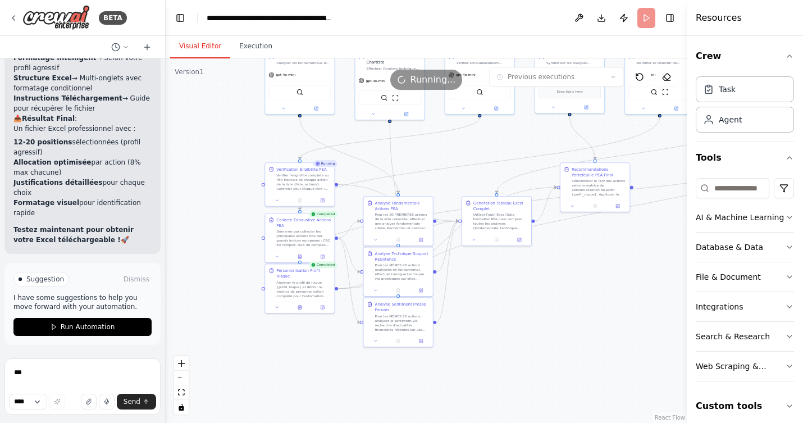
drag, startPoint x: 607, startPoint y: 363, endPoint x: 644, endPoint y: 312, distance: 63.9
click at [644, 312] on div ".deletable-edge-delete-btn { width: 20px; height: 20px; border: 0px solid #ffff…" at bounding box center [426, 240] width 521 height 364
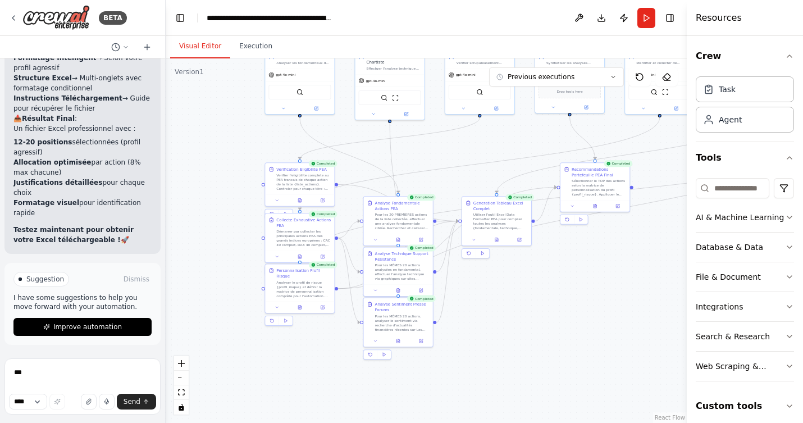
scroll to position [16216, 0]
click at [66, 326] on span "Improve automation" at bounding box center [87, 326] width 68 height 9
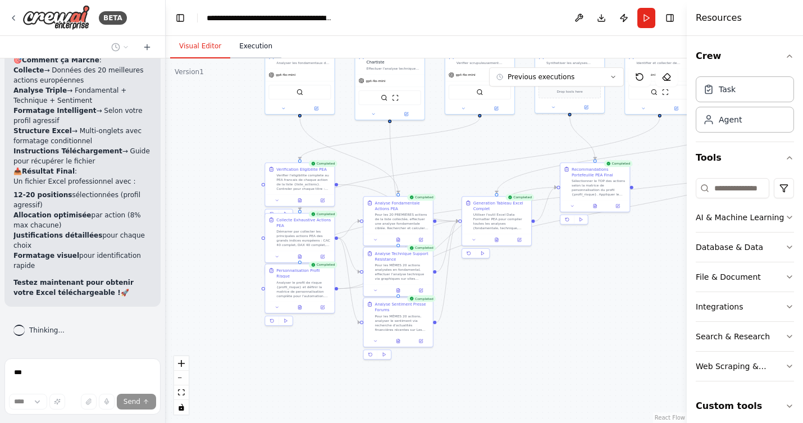
scroll to position [16163, 0]
click at [255, 45] on button "Execution" at bounding box center [255, 47] width 51 height 24
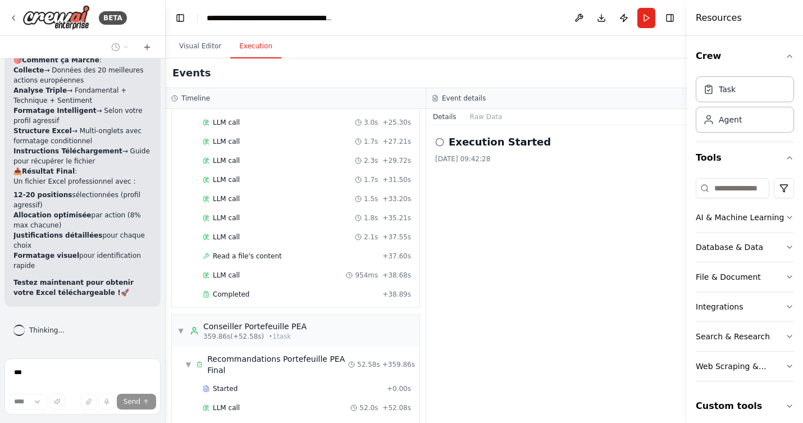
scroll to position [4411, 0]
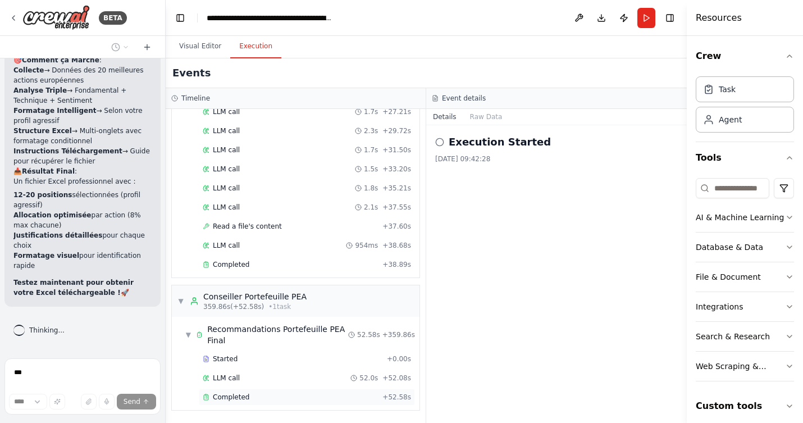
click at [227, 393] on span "Completed" at bounding box center [231, 396] width 36 height 9
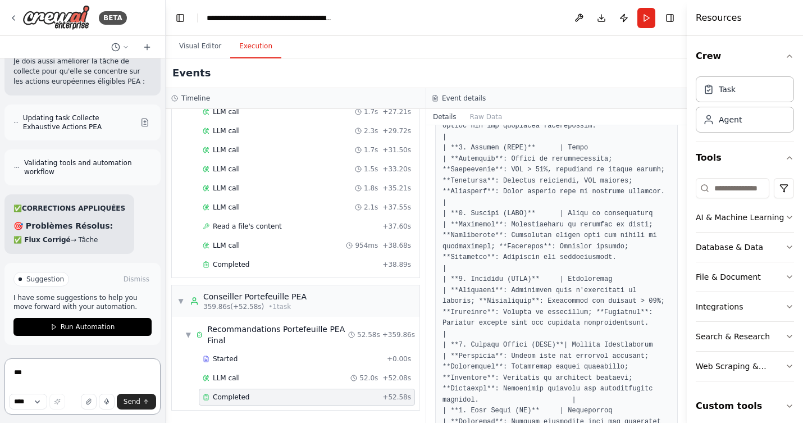
scroll to position [0, 0]
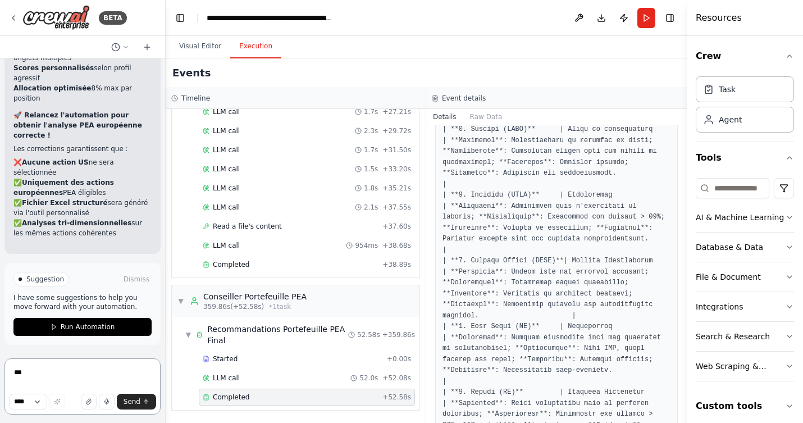
click at [86, 376] on textarea "***" at bounding box center [82, 386] width 156 height 56
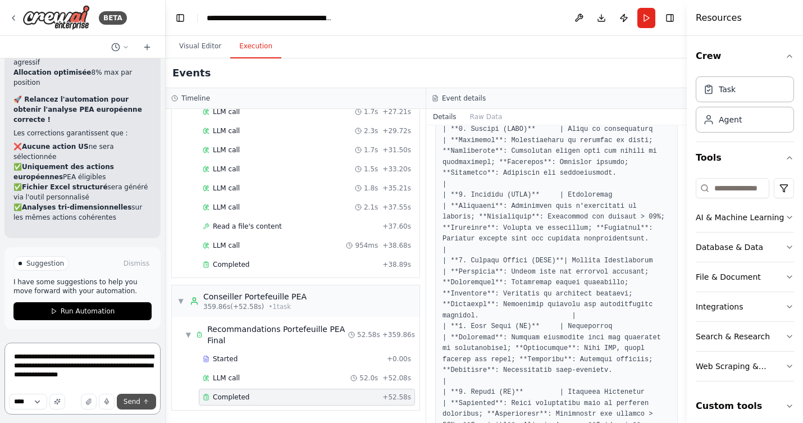
type textarea "**********"
click at [131, 404] on span "Send" at bounding box center [131, 401] width 17 height 9
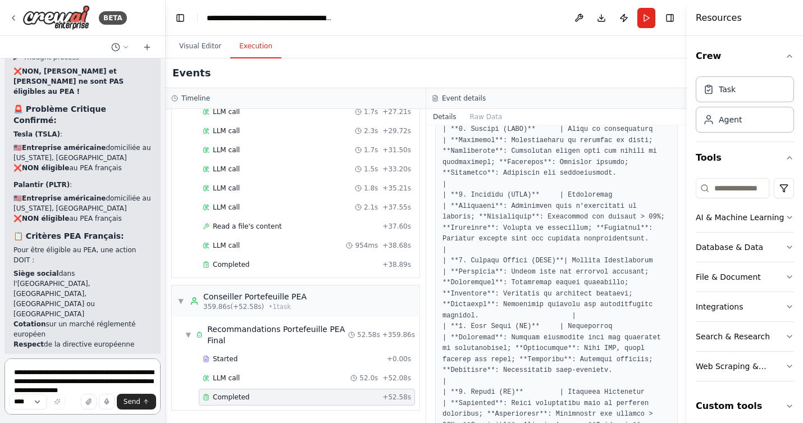
scroll to position [17606, 0]
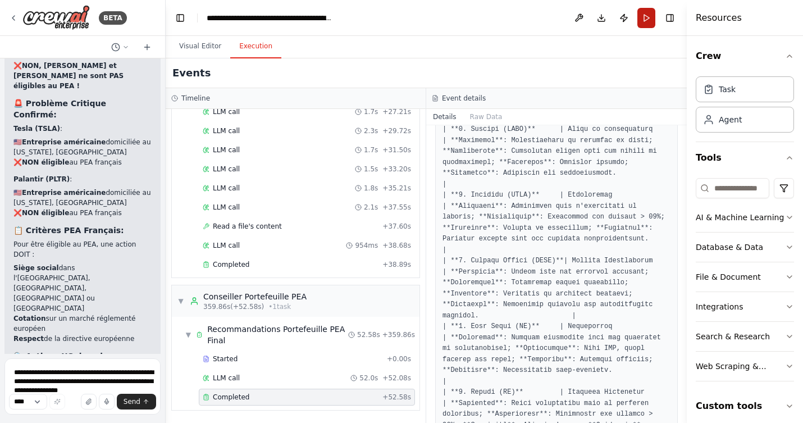
click at [647, 19] on button "Run" at bounding box center [646, 18] width 18 height 20
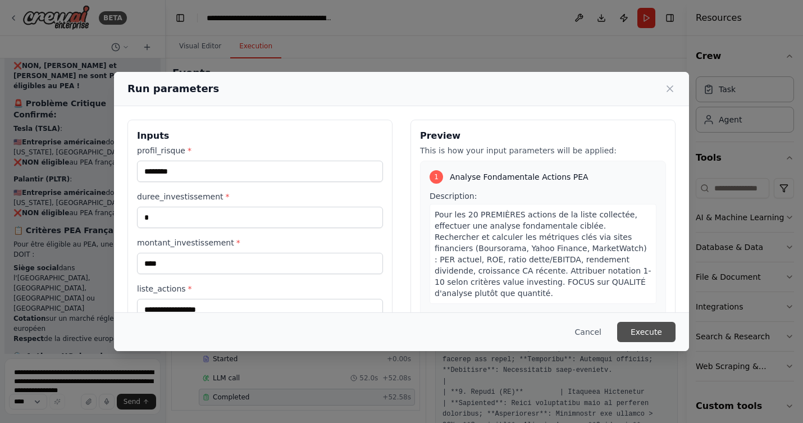
click at [657, 330] on button "Execute" at bounding box center [646, 332] width 58 height 20
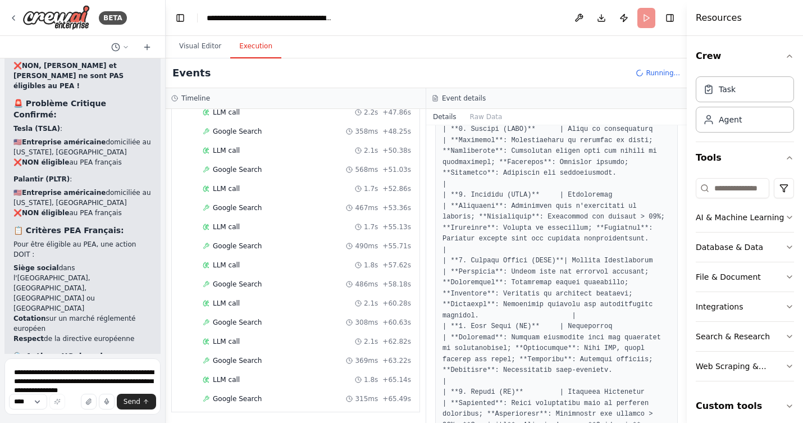
scroll to position [2244, 0]
click at [203, 44] on button "Visual Editor" at bounding box center [200, 47] width 60 height 24
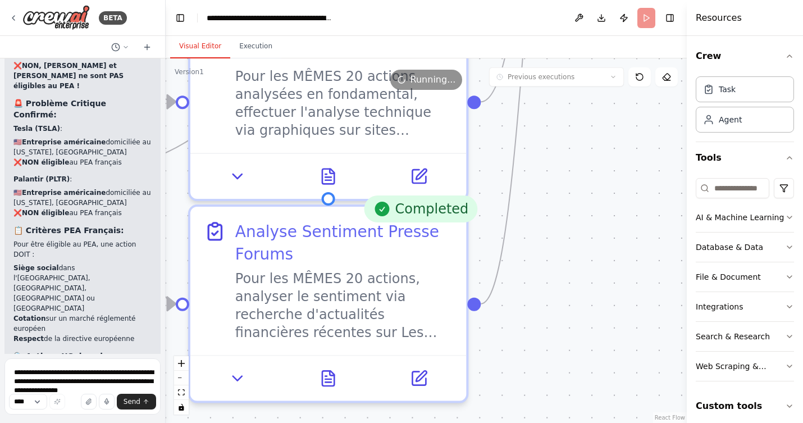
drag, startPoint x: 467, startPoint y: 314, endPoint x: 573, endPoint y: 191, distance: 162.0
click at [573, 191] on div ".deletable-edge-delete-btn { width: 20px; height: 20px; border: 0px solid #ffff…" at bounding box center [426, 240] width 521 height 364
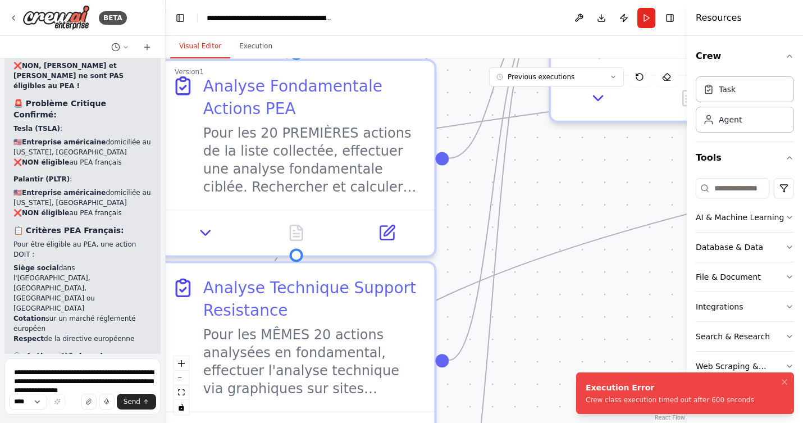
drag, startPoint x: 585, startPoint y: 164, endPoint x: 553, endPoint y: 423, distance: 260.2
click at [553, 422] on html "BETA Tu es un conseiller financier spécialisé dans l’investissement en actions …" at bounding box center [401, 211] width 803 height 423
drag, startPoint x: 601, startPoint y: 232, endPoint x: 512, endPoint y: 318, distance: 123.4
click at [512, 318] on div ".deletable-edge-delete-btn { width: 20px; height: 20px; border: 0px solid #ffff…" at bounding box center [426, 240] width 521 height 364
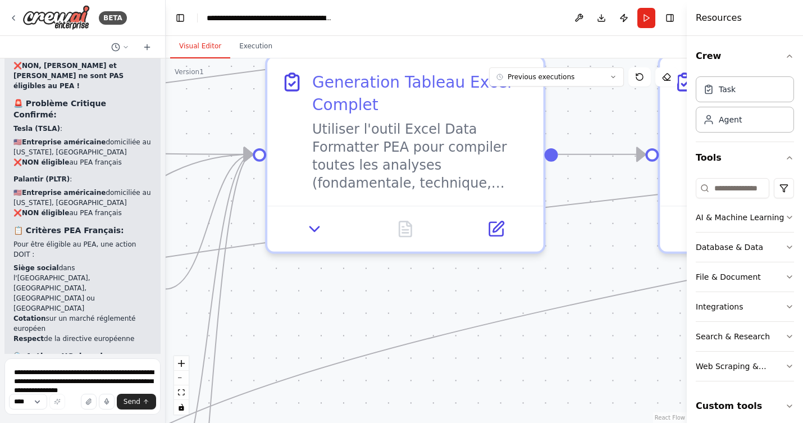
drag, startPoint x: 588, startPoint y: 305, endPoint x: 319, endPoint y: 420, distance: 293.0
click at [319, 420] on div ".deletable-edge-delete-btn { width: 20px; height: 20px; border: 0px solid #ffff…" at bounding box center [426, 240] width 521 height 364
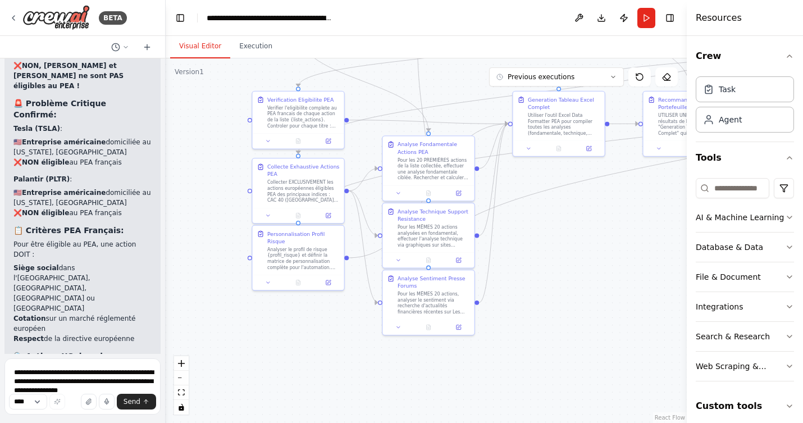
drag, startPoint x: 366, startPoint y: 351, endPoint x: 539, endPoint y: 218, distance: 218.3
click at [539, 218] on div ".deletable-edge-delete-btn { width: 20px; height: 20px; border: 0px solid #ffff…" at bounding box center [426, 240] width 521 height 364
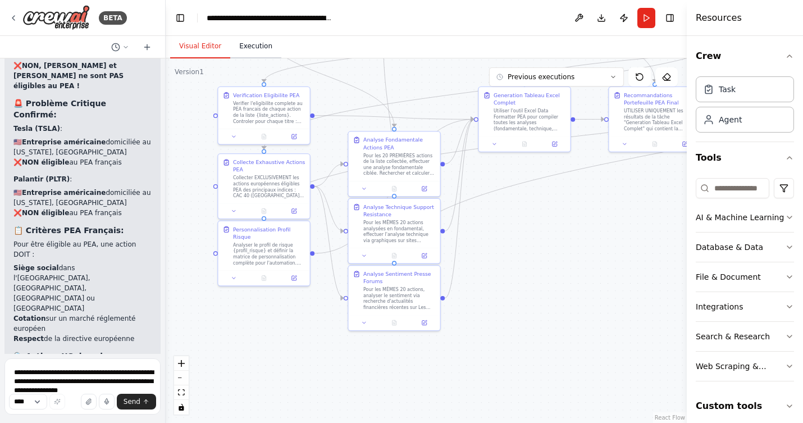
click at [253, 45] on button "Execution" at bounding box center [255, 47] width 51 height 24
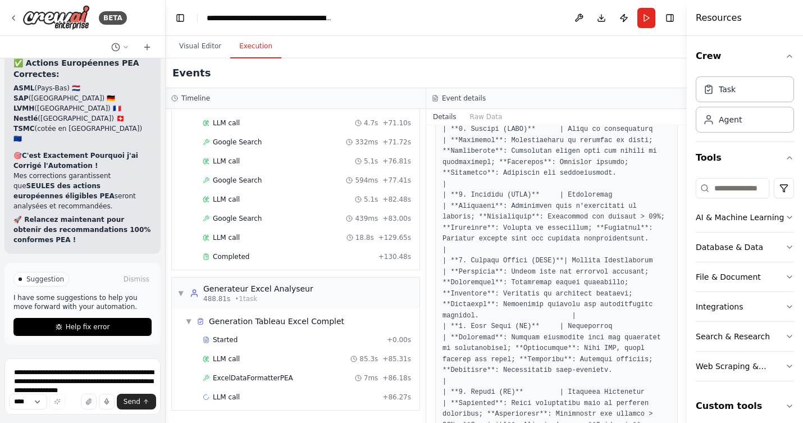
scroll to position [18069, 0]
click at [116, 328] on button "Help fix error" at bounding box center [82, 327] width 138 height 18
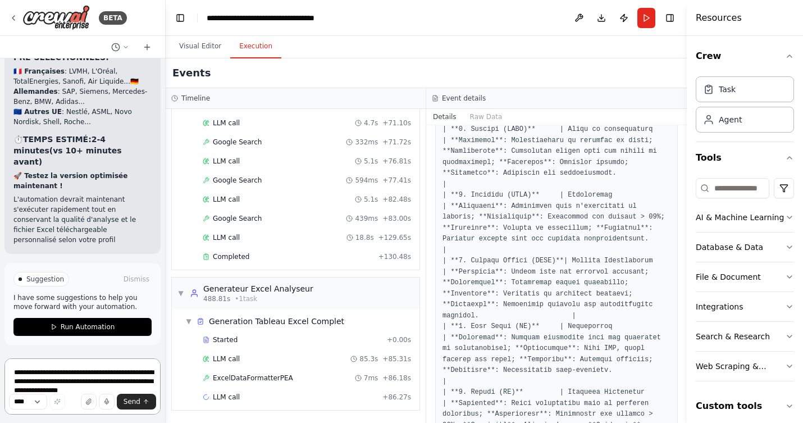
scroll to position [19494, 0]
click at [74, 328] on span "Run Automation" at bounding box center [88, 326] width 54 height 9
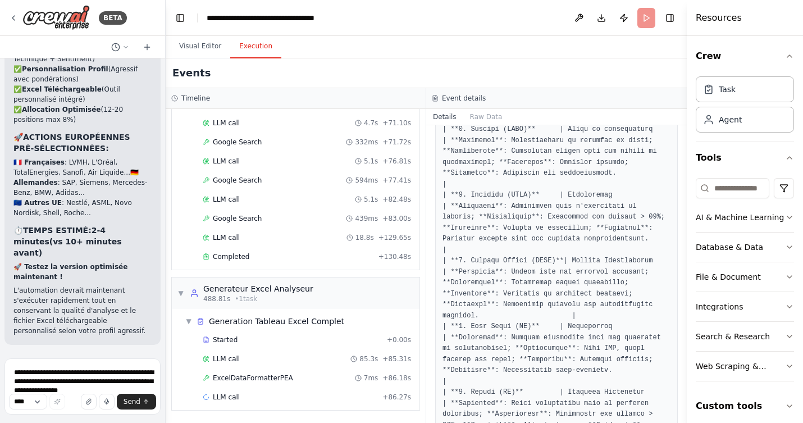
scroll to position [19403, 0]
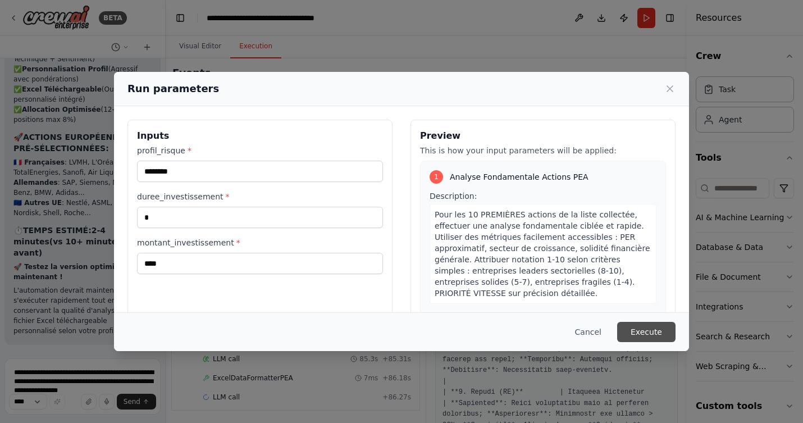
click at [657, 328] on button "Execute" at bounding box center [646, 332] width 58 height 20
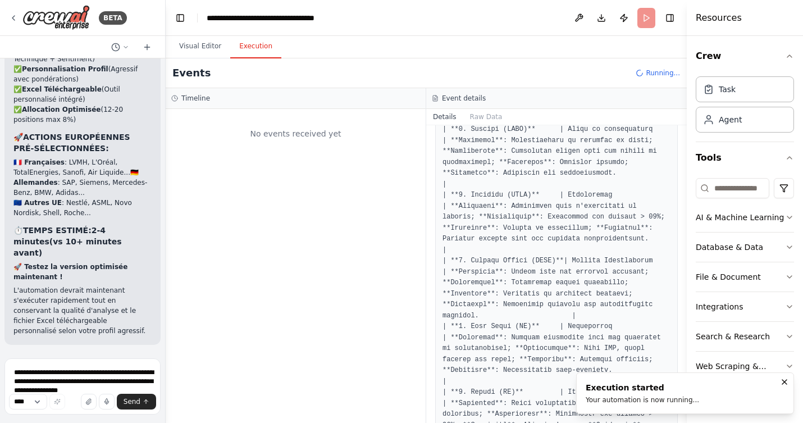
scroll to position [0, 0]
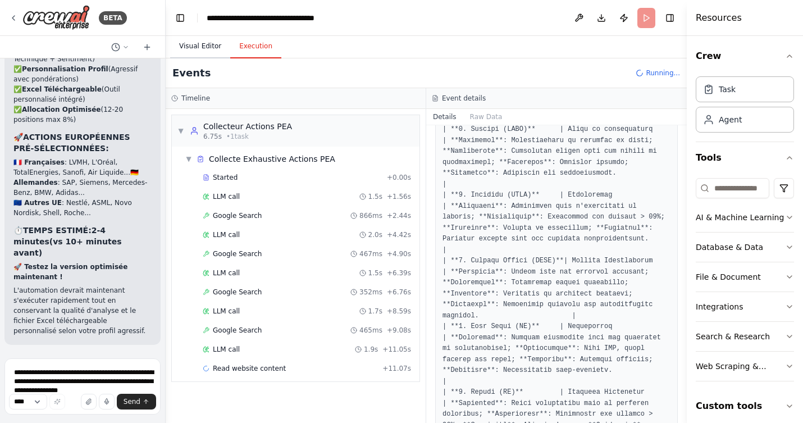
click at [184, 43] on button "Visual Editor" at bounding box center [200, 47] width 60 height 24
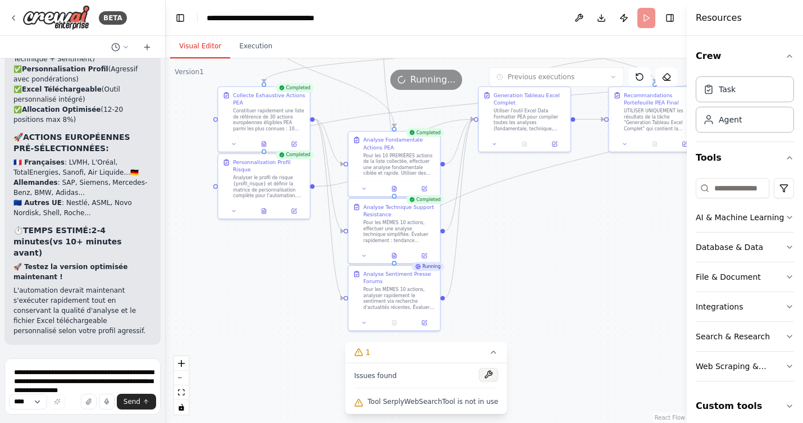
click at [487, 373] on button at bounding box center [488, 374] width 19 height 13
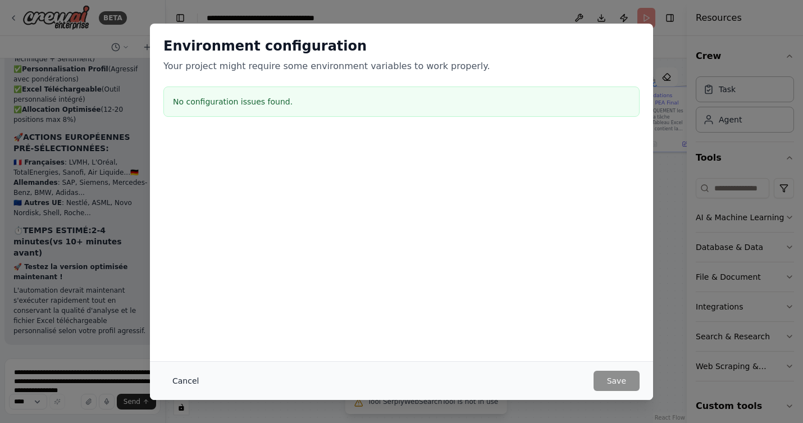
click at [185, 379] on button "Cancel" at bounding box center [185, 380] width 44 height 20
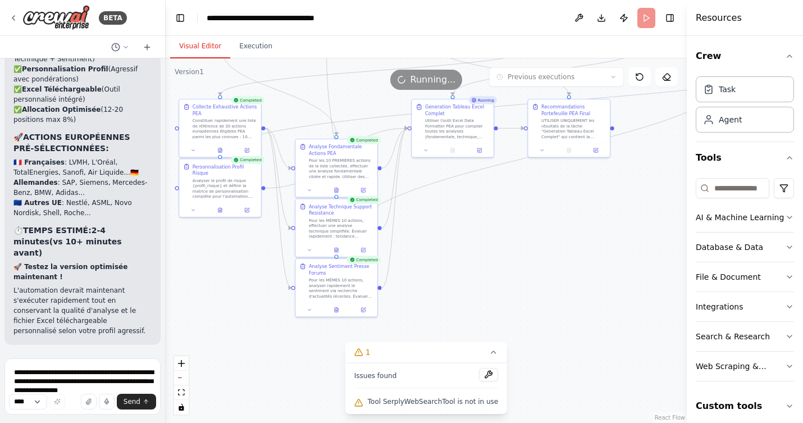
drag, startPoint x: 561, startPoint y: 260, endPoint x: 486, endPoint y: 254, distance: 76.0
click at [486, 254] on div ".deletable-edge-delete-btn { width: 20px; height: 20px; border: 0px solid #ffff…" at bounding box center [426, 240] width 521 height 364
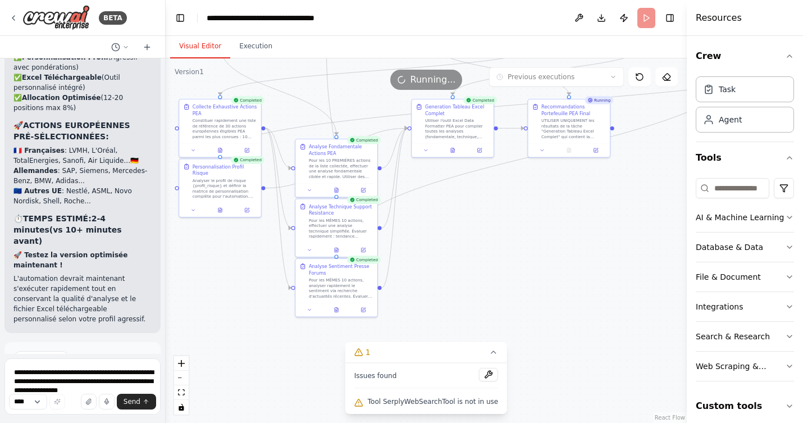
scroll to position [19494, 0]
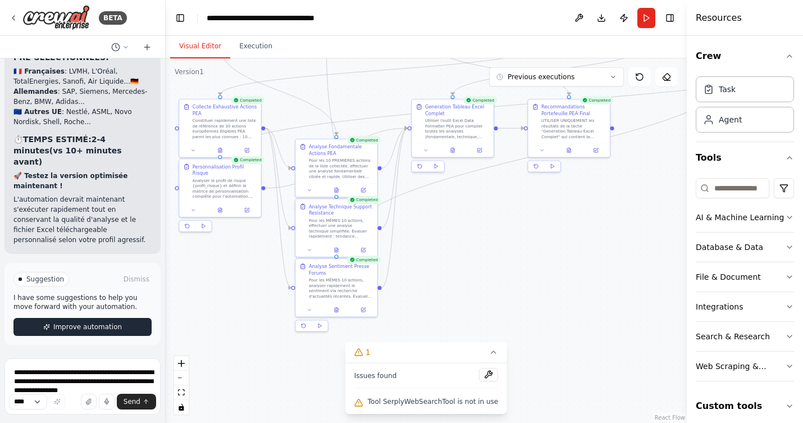
click at [99, 325] on span "Improve automation" at bounding box center [87, 326] width 68 height 9
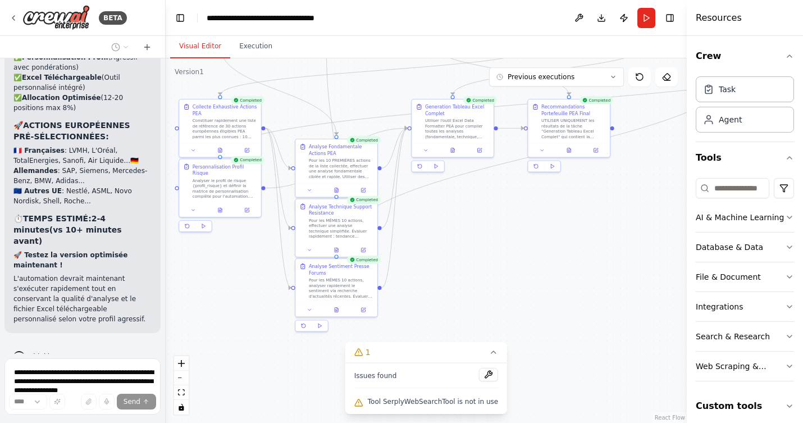
scroll to position [19441, 0]
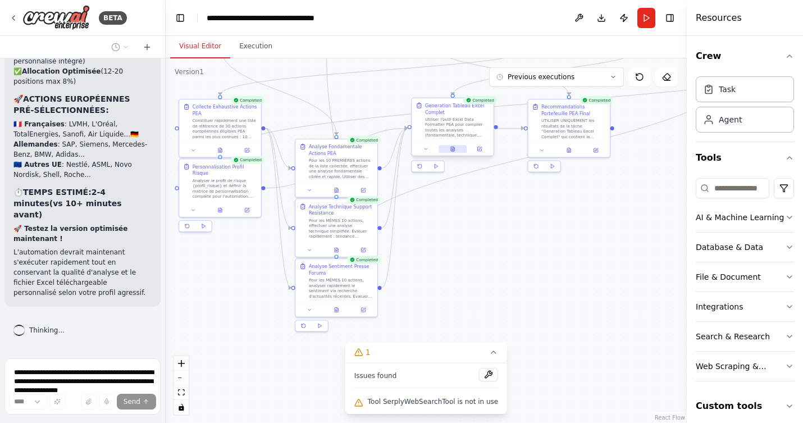
click at [451, 147] on icon at bounding box center [452, 149] width 3 height 4
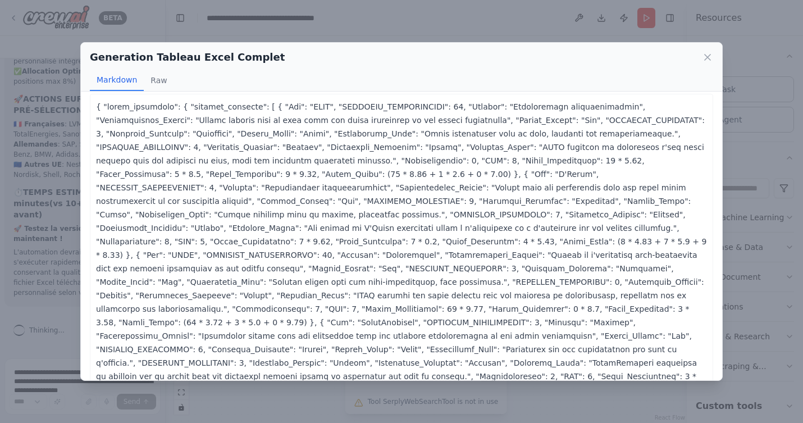
scroll to position [0, 0]
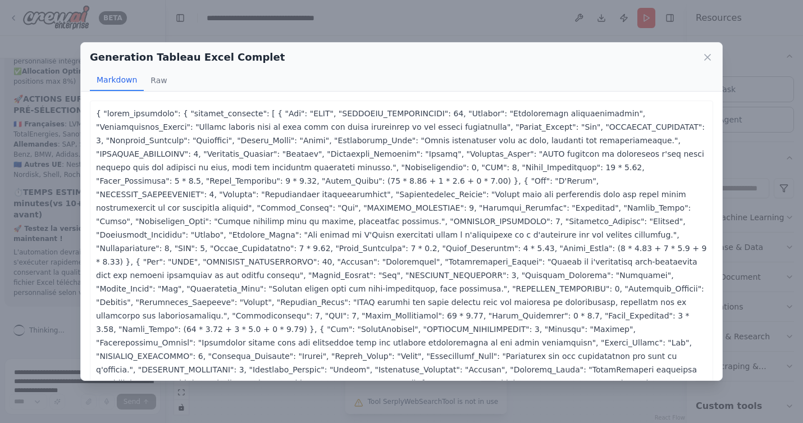
click at [206, 119] on p at bounding box center [401, 403] width 611 height 593
click at [102, 126] on p at bounding box center [401, 403] width 611 height 593
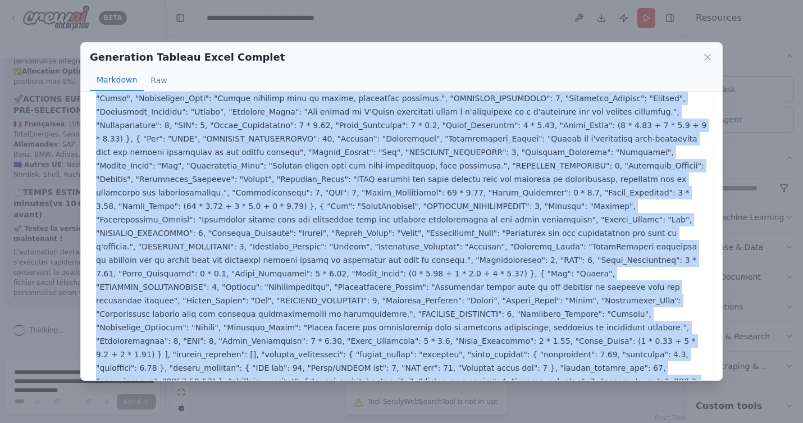
scroll to position [281, 0]
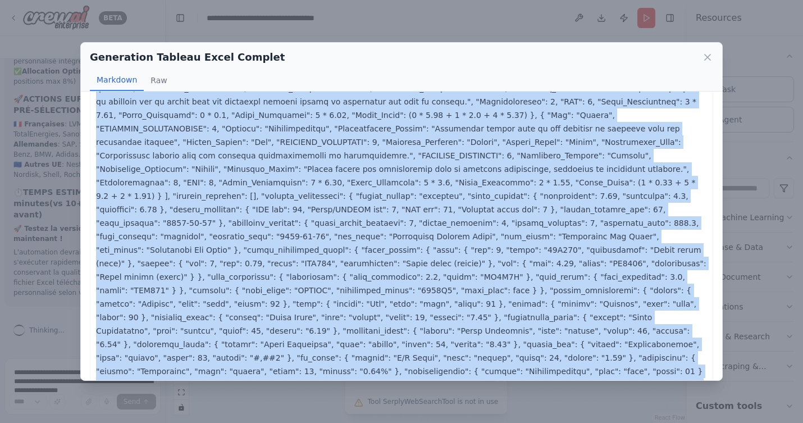
drag, startPoint x: 96, startPoint y: 113, endPoint x: 406, endPoint y: 374, distance: 405.6
click at [406, 374] on div "{ "excel_structure": { "actions_retenues": [ { "Nom": "LVMH", "NOTATION_FONDAME…" at bounding box center [401, 235] width 641 height 288
copy p "{ "lorem_ipsumdolo": { "sitamet_consecte": [ { "Adi": "ELIT", "SEDDOEIU_TEMPORI…"
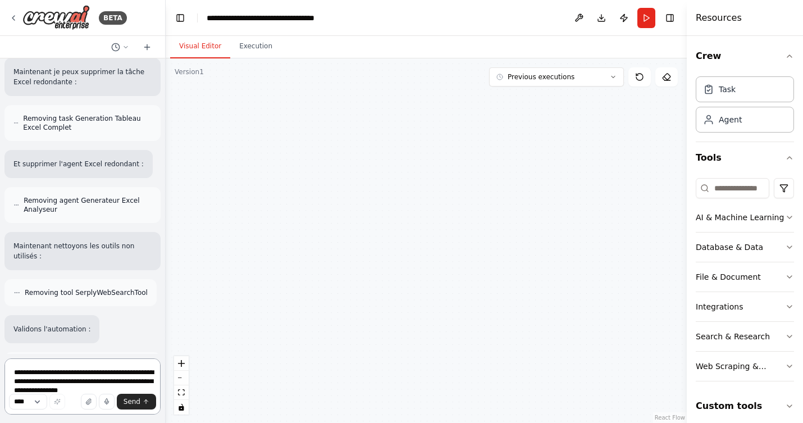
scroll to position [20967, 0]
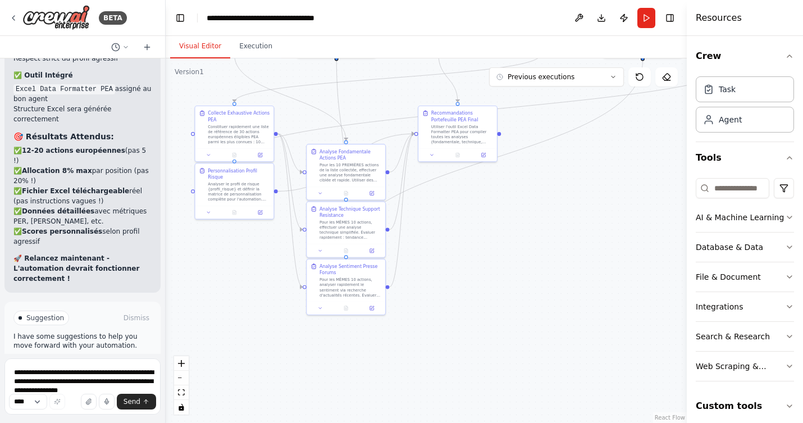
click at [74, 361] on span "Run Automation" at bounding box center [88, 365] width 54 height 9
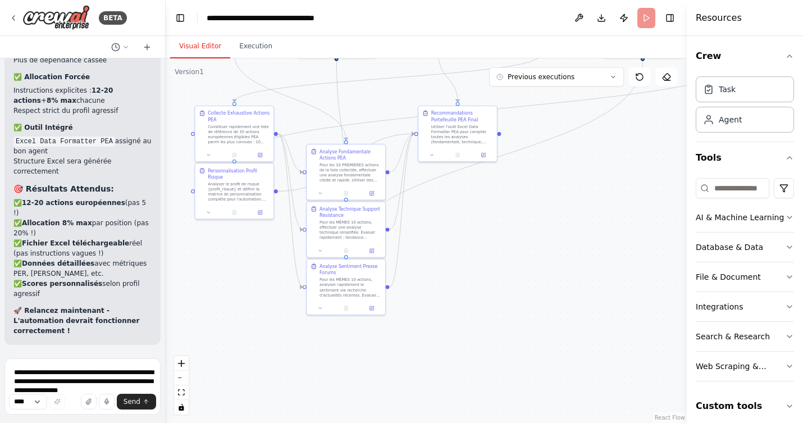
scroll to position [20876, 0]
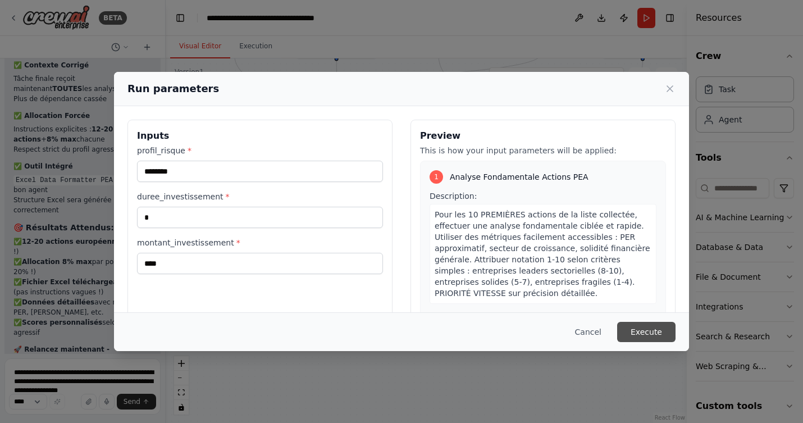
click at [646, 330] on button "Execute" at bounding box center [646, 332] width 58 height 20
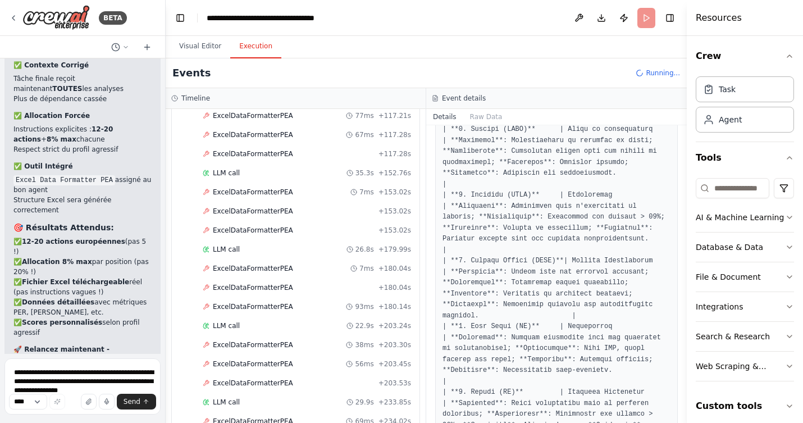
scroll to position [3040, 0]
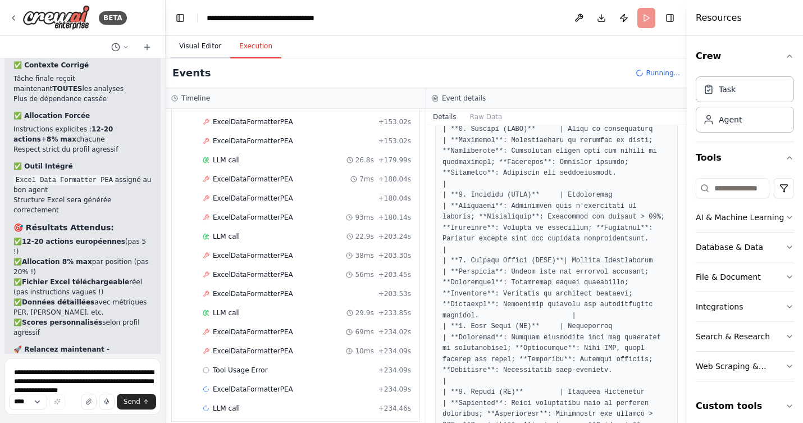
click at [202, 44] on button "Visual Editor" at bounding box center [200, 47] width 60 height 24
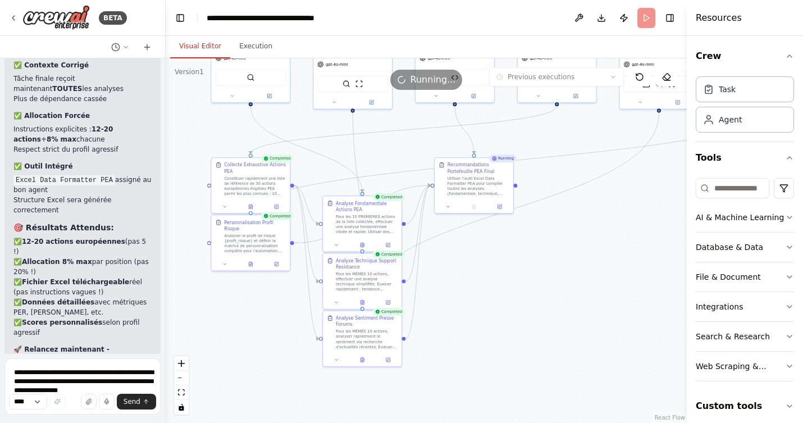
drag, startPoint x: 605, startPoint y: 248, endPoint x: 621, endPoint y: 299, distance: 54.1
click at [621, 299] on div ".deletable-edge-delete-btn { width: 20px; height: 20px; border: 0px solid #ffff…" at bounding box center [426, 240] width 521 height 364
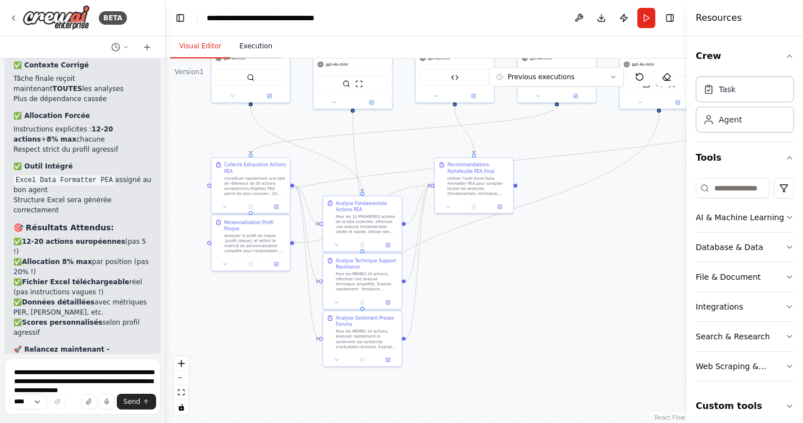
click at [259, 43] on button "Execution" at bounding box center [255, 47] width 51 height 24
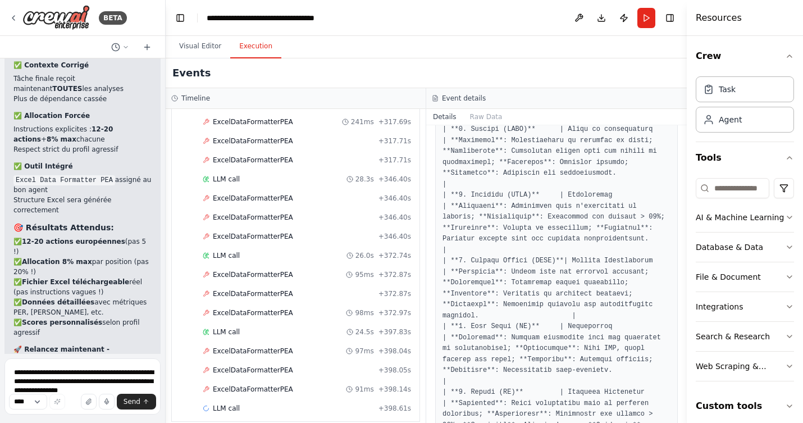
scroll to position [20967, 0]
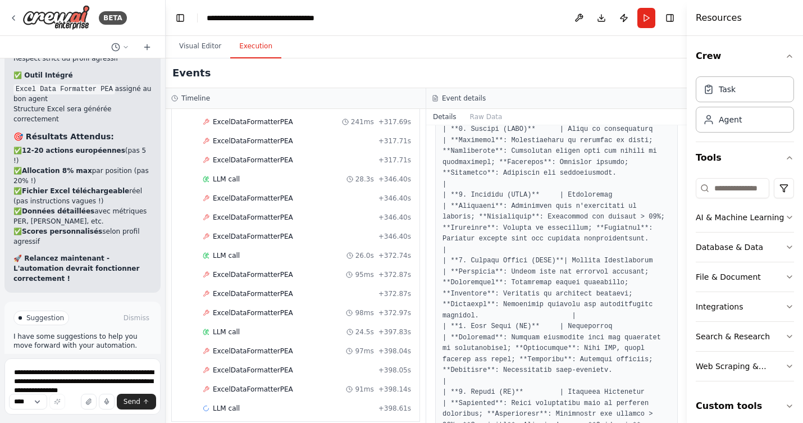
click at [82, 361] on span "Help fix error" at bounding box center [88, 365] width 44 height 9
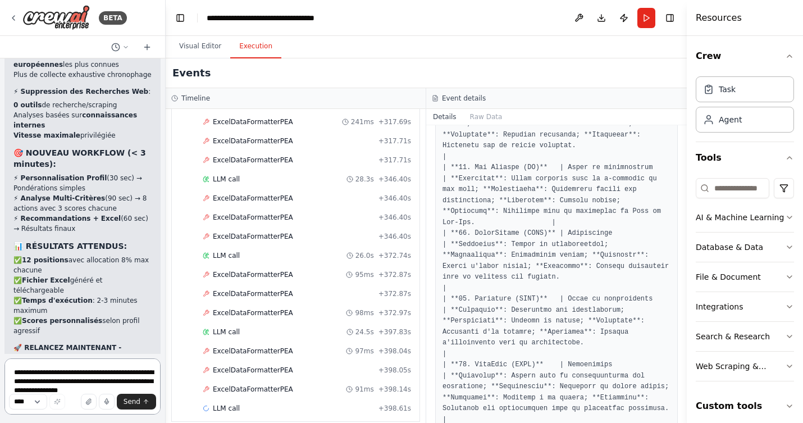
scroll to position [22989, 0]
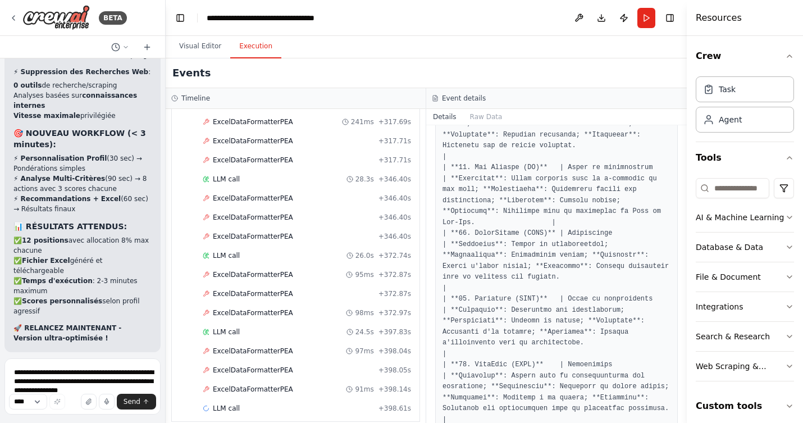
click at [80, 420] on span "Run Automation" at bounding box center [88, 424] width 54 height 9
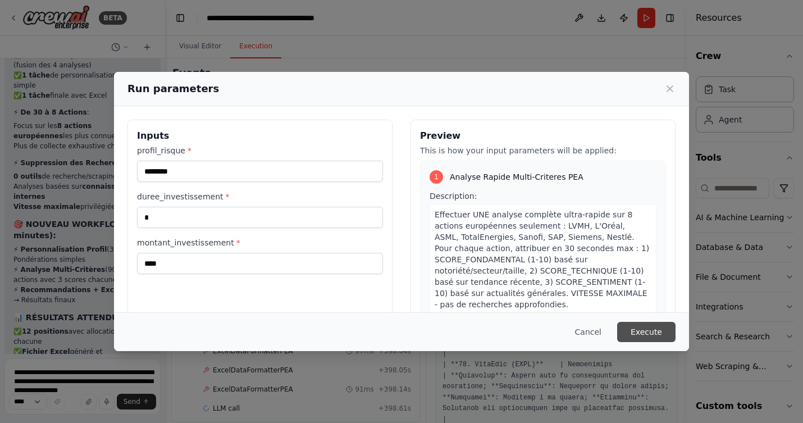
click at [646, 334] on button "Execute" at bounding box center [646, 332] width 58 height 20
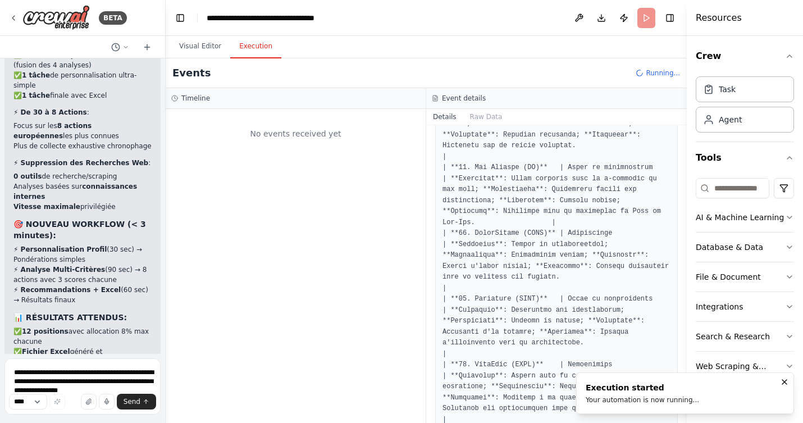
scroll to position [0, 0]
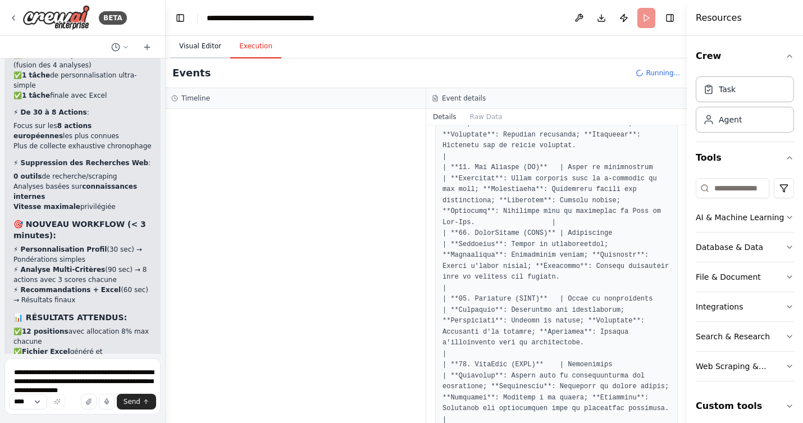
click at [186, 45] on button "Visual Editor" at bounding box center [200, 47] width 60 height 24
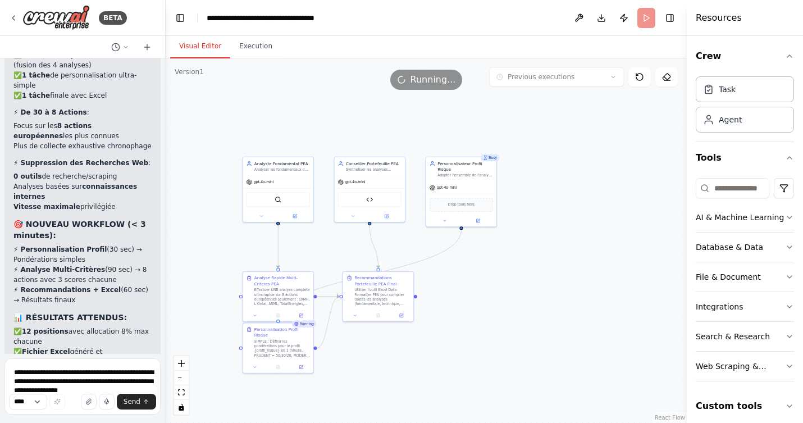
drag, startPoint x: 532, startPoint y: 198, endPoint x: 533, endPoint y: 300, distance: 102.7
click at [533, 300] on div ".deletable-edge-delete-btn { width: 20px; height: 20px; border: 0px solid #ffff…" at bounding box center [426, 240] width 521 height 364
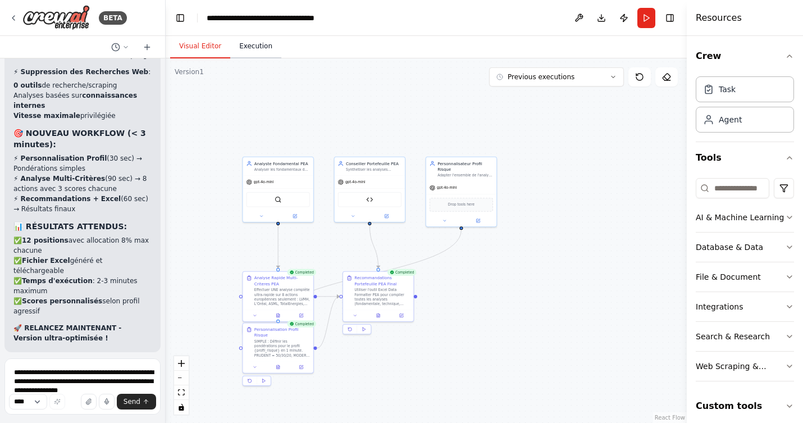
click at [263, 44] on button "Execution" at bounding box center [255, 47] width 51 height 24
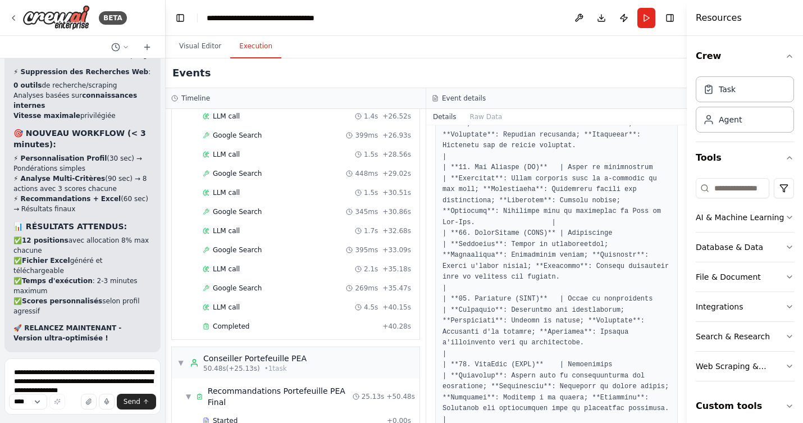
scroll to position [759, 0]
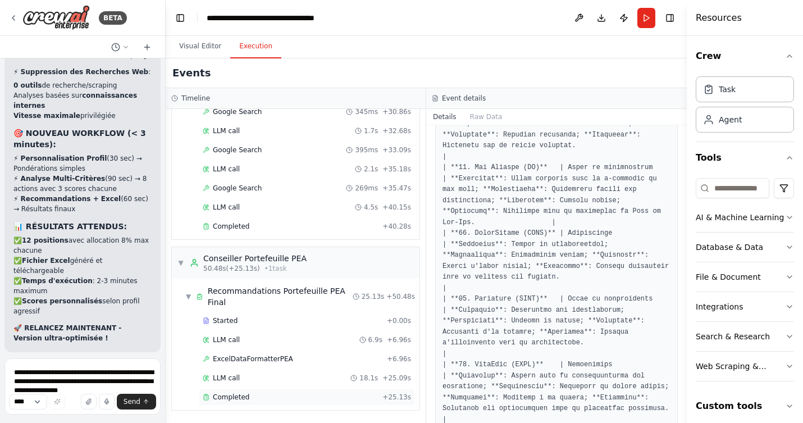
click at [232, 392] on span "Completed" at bounding box center [231, 396] width 36 height 9
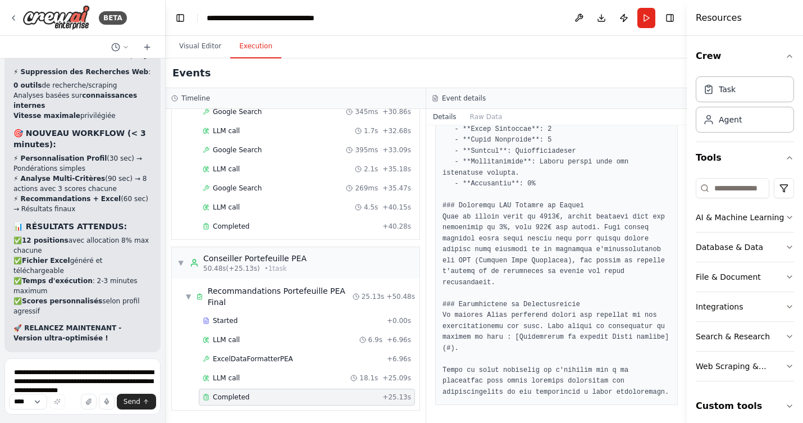
drag, startPoint x: 595, startPoint y: 268, endPoint x: 596, endPoint y: 275, distance: 7.4
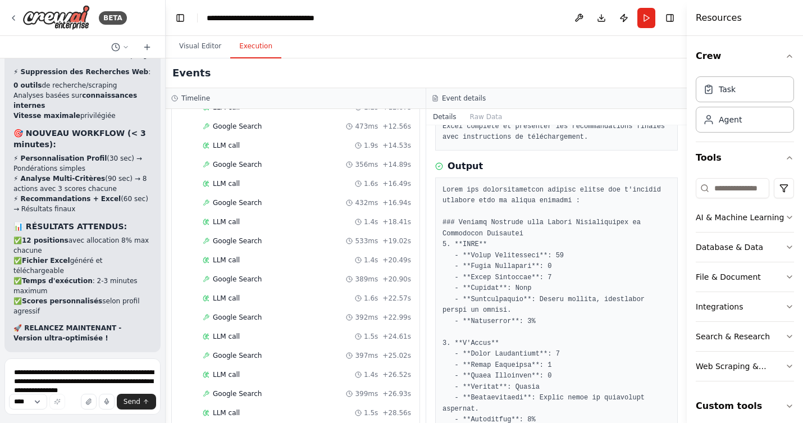
scroll to position [57, 0]
